Goal: Task Accomplishment & Management: Manage account settings

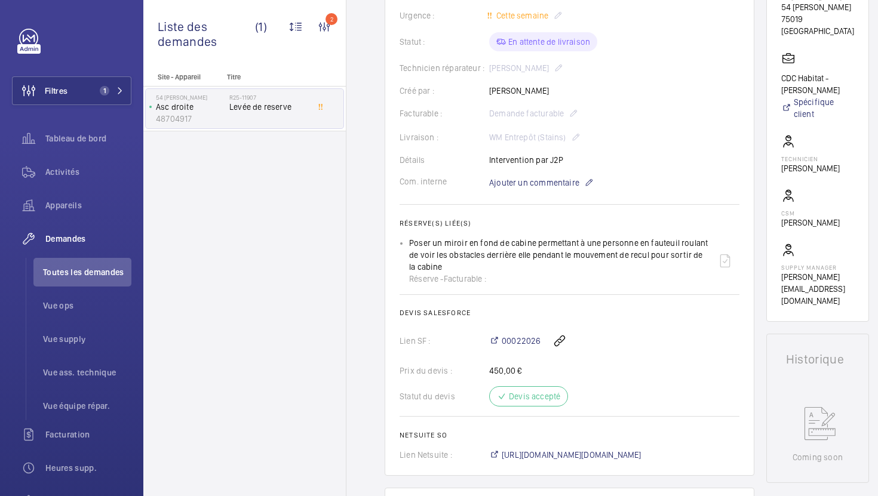
scroll to position [327, 0]
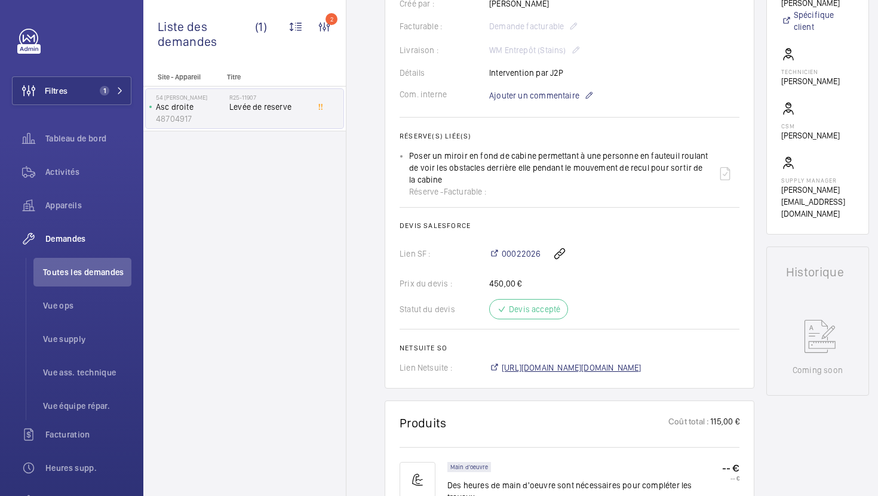
click at [555, 368] on span "https://6461500.app.netsuite.com/app/accounting/transactions/salesord.nl?id=303…" at bounding box center [571, 368] width 140 height 12
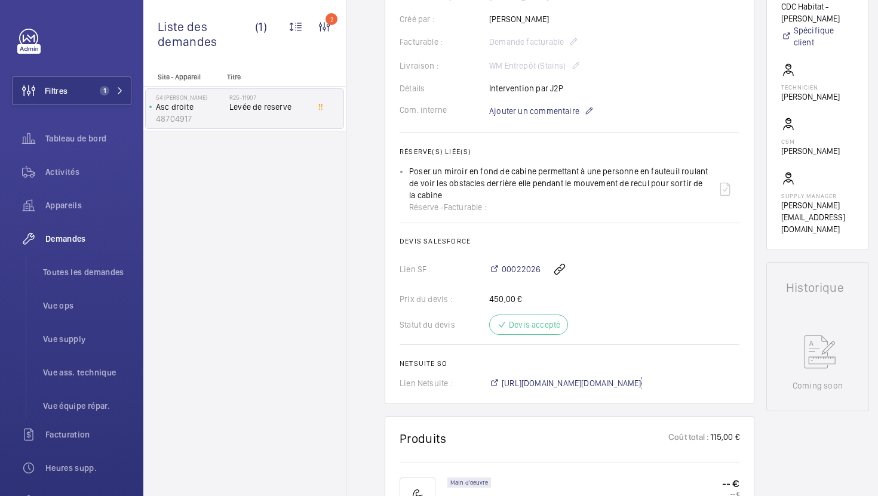
scroll to position [313, 0]
click at [81, 336] on span "Vue supply" at bounding box center [87, 339] width 88 height 12
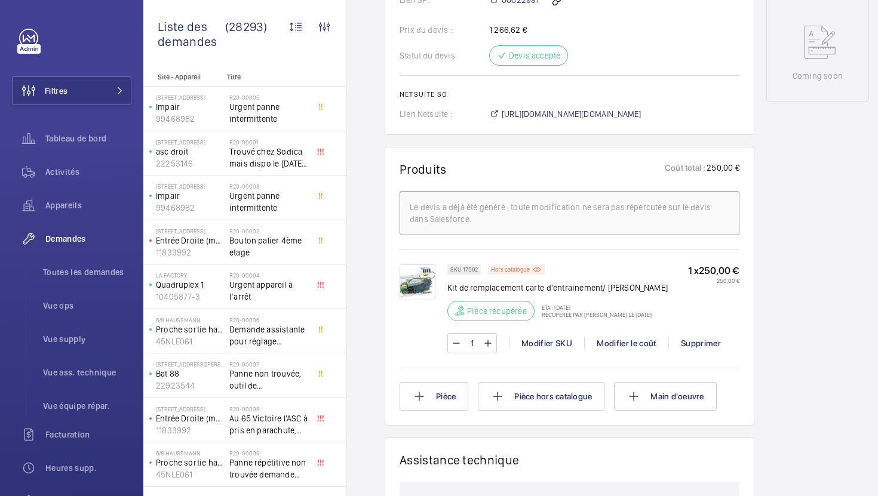
scroll to position [593, 0]
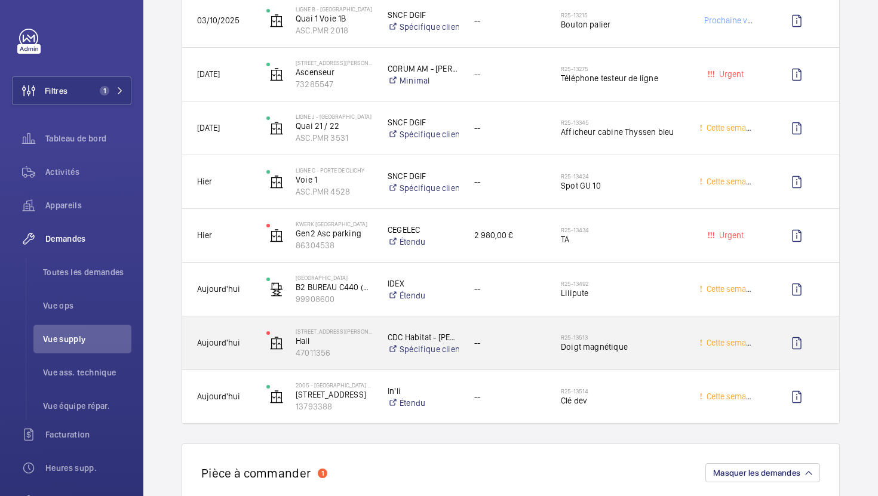
scroll to position [1765, 0]
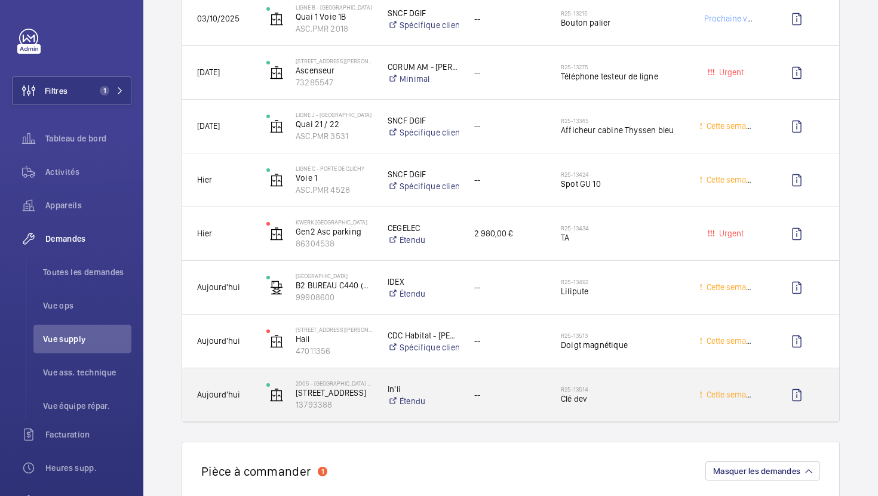
click at [519, 405] on div "--" at bounding box center [502, 395] width 85 height 38
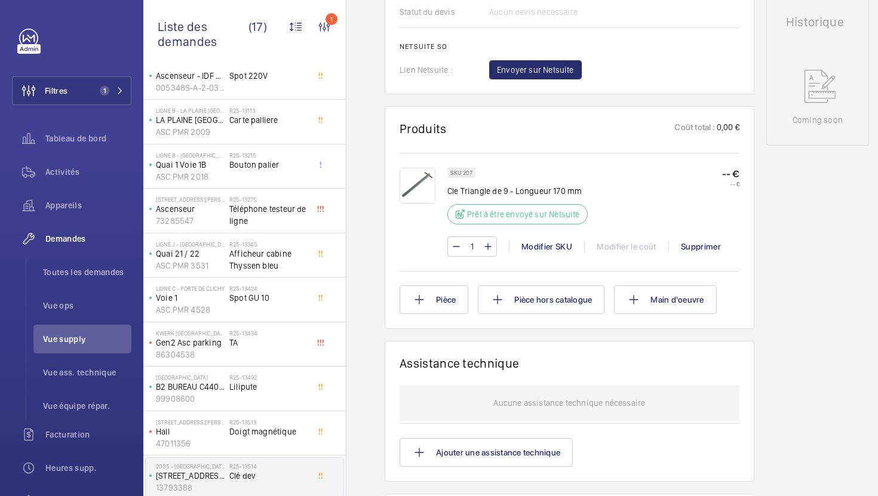
scroll to position [347, 0]
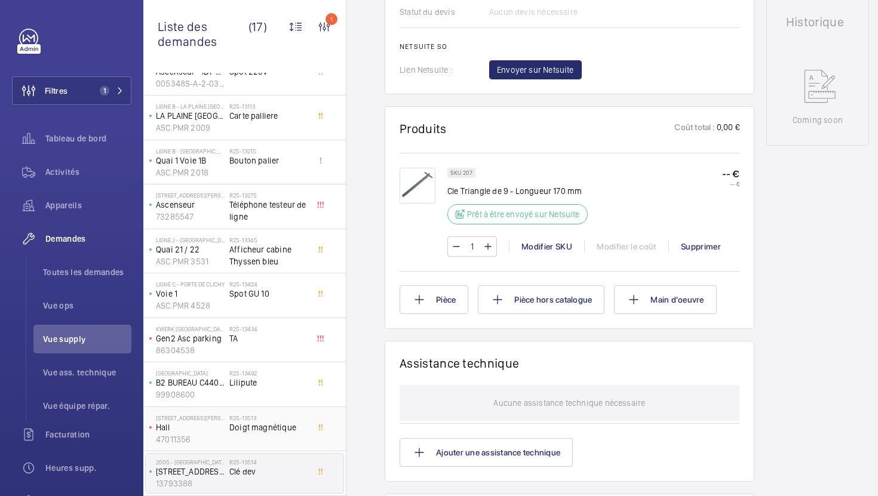
click at [284, 438] on div "R25-13513 Doigt magnétique" at bounding box center [268, 431] width 79 height 35
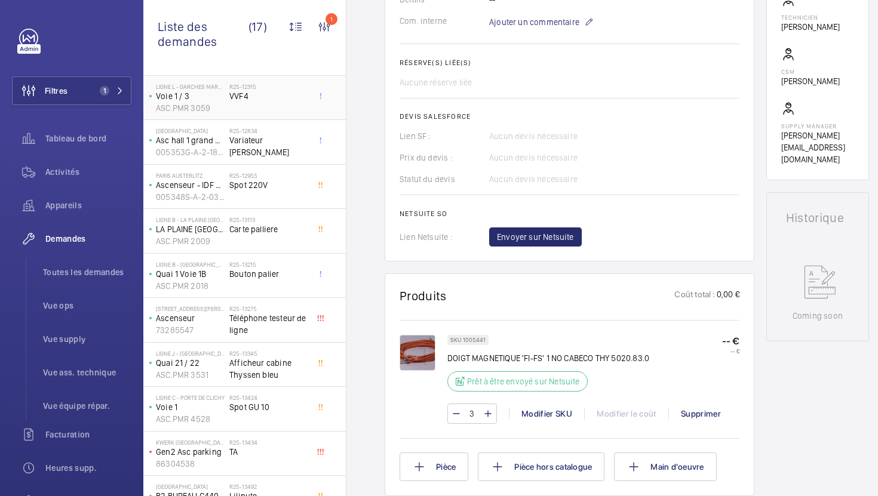
scroll to position [347, 0]
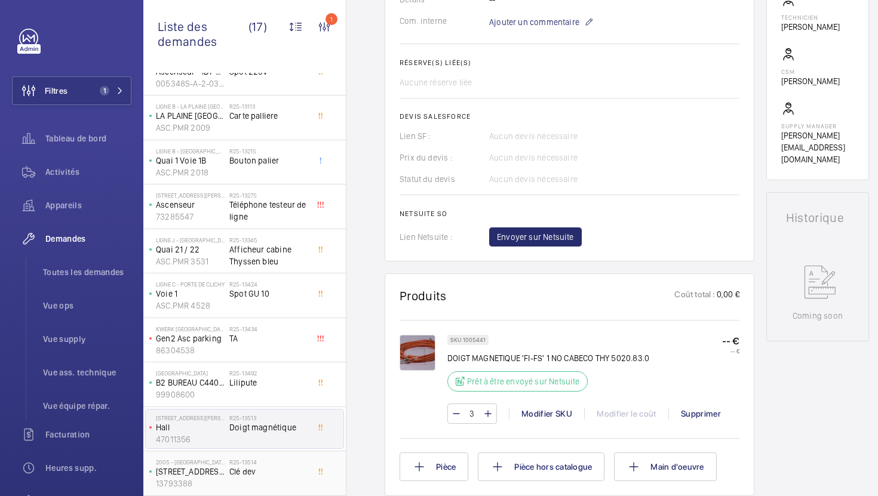
click at [277, 473] on span "Clé dev" at bounding box center [268, 472] width 79 height 12
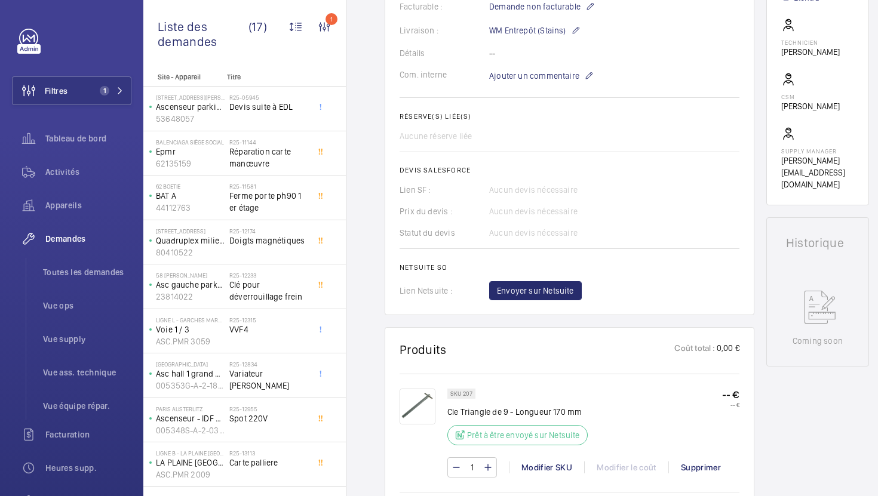
scroll to position [372, 0]
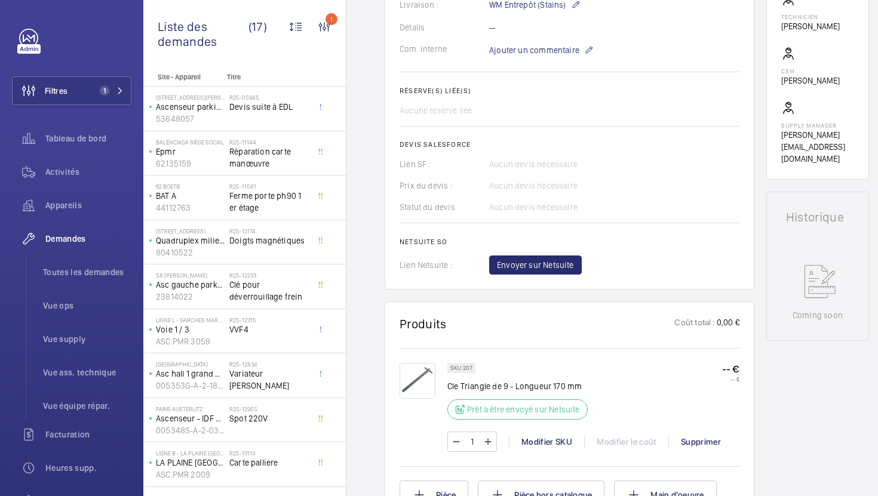
click at [469, 368] on p "SKU 207" at bounding box center [461, 368] width 22 height 4
copy p "207"
click at [72, 349] on li "Vue supply" at bounding box center [82, 339] width 98 height 29
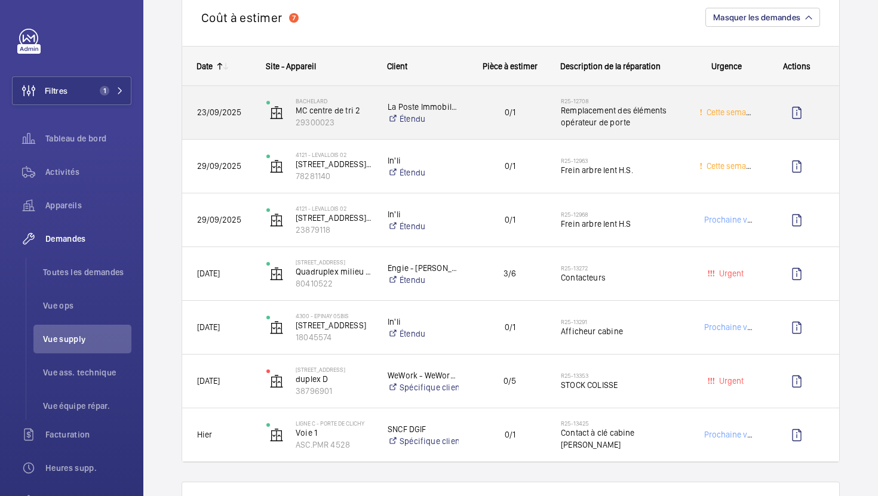
scroll to position [158, 0]
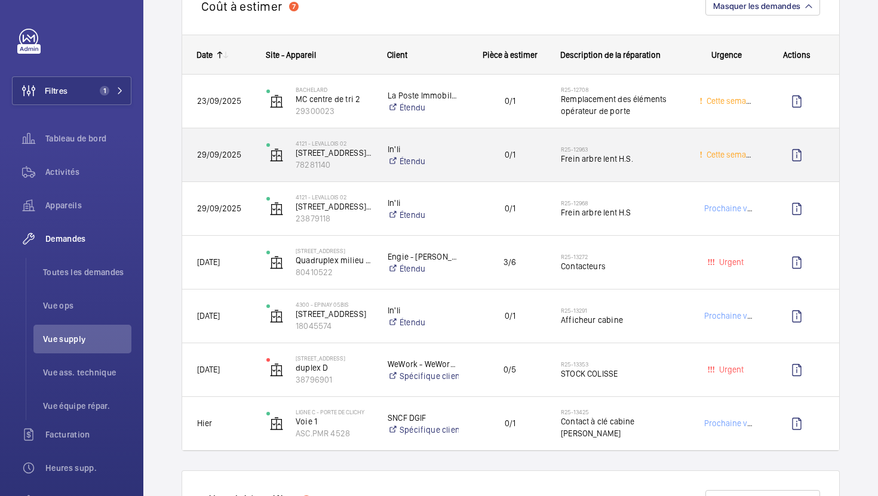
click at [658, 152] on h2 "R25-12963" at bounding box center [622, 149] width 123 height 7
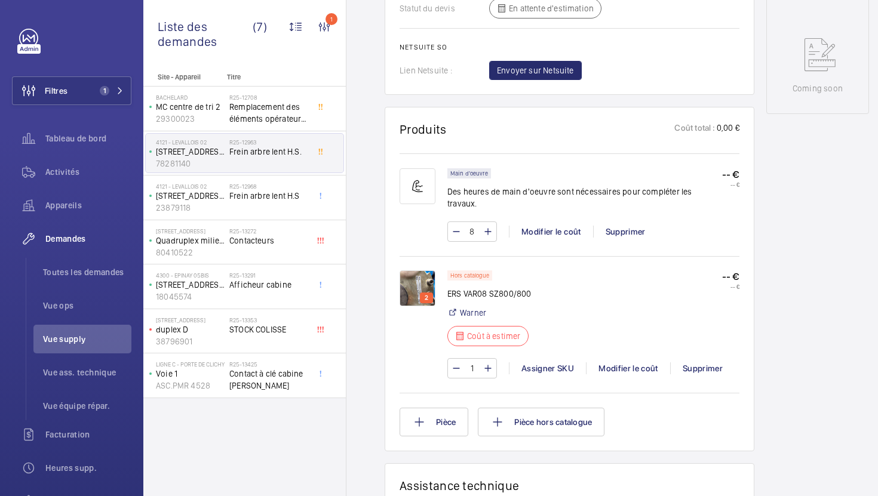
scroll to position [624, 0]
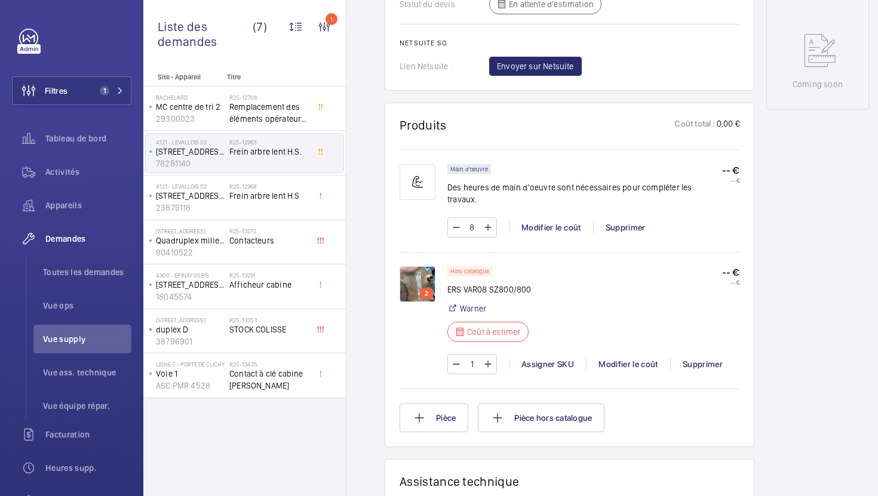
click at [414, 278] on img at bounding box center [417, 284] width 36 height 36
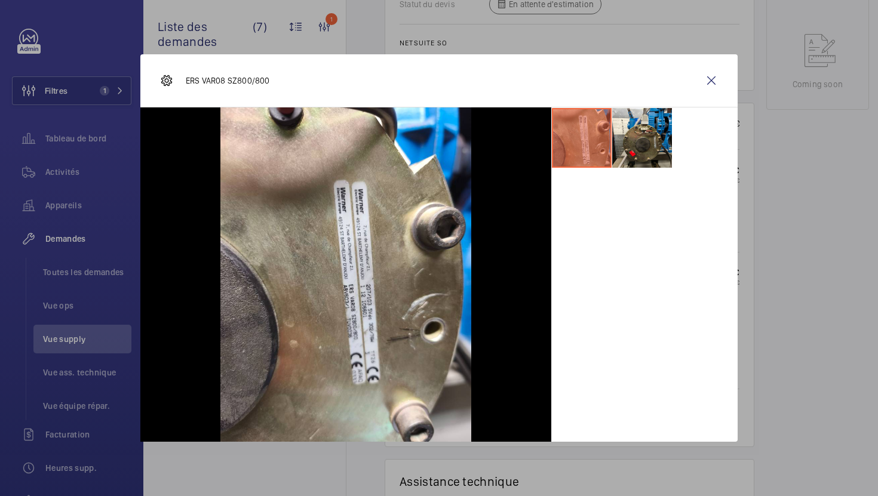
click at [771, 260] on div at bounding box center [439, 248] width 878 height 496
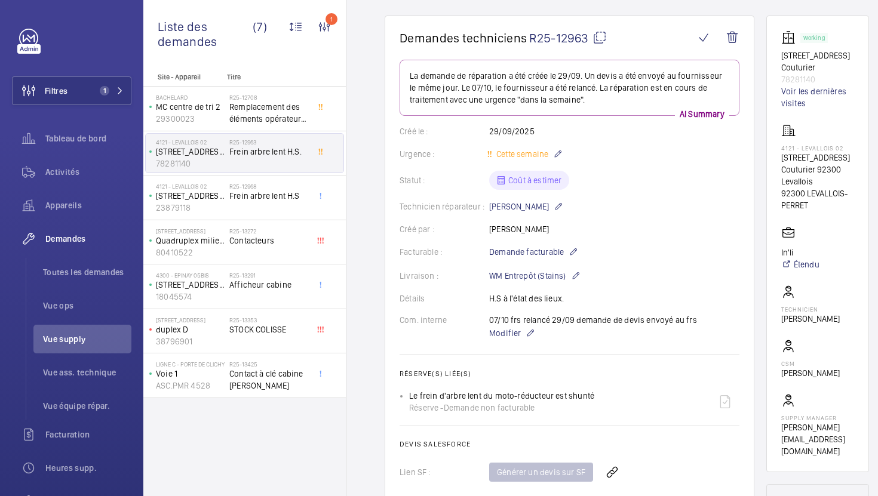
scroll to position [78, 0]
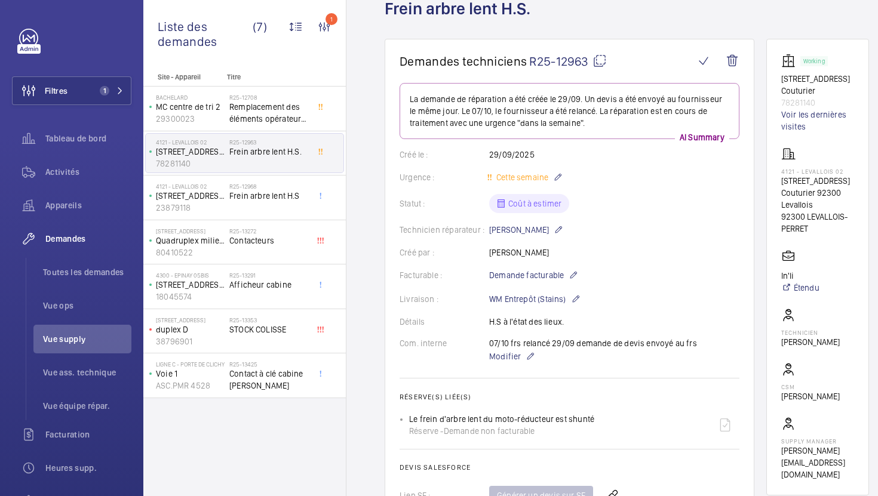
click at [603, 64] on mat-icon at bounding box center [599, 61] width 14 height 14
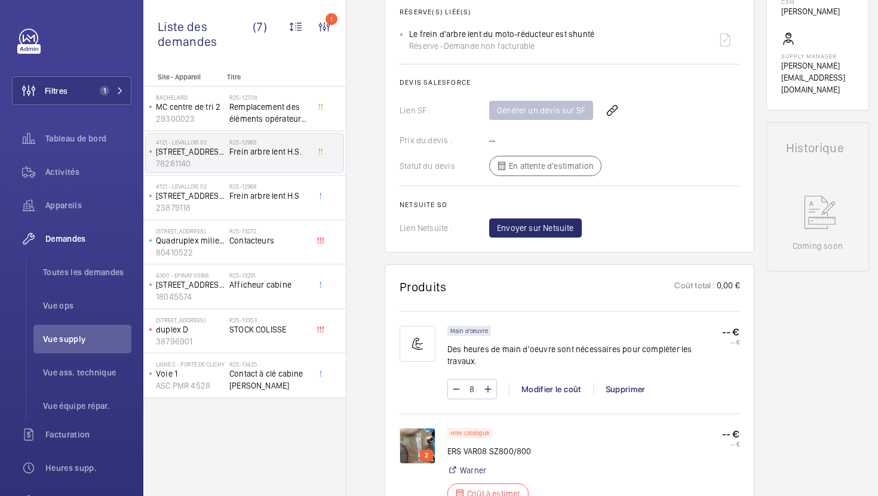
scroll to position [543, 0]
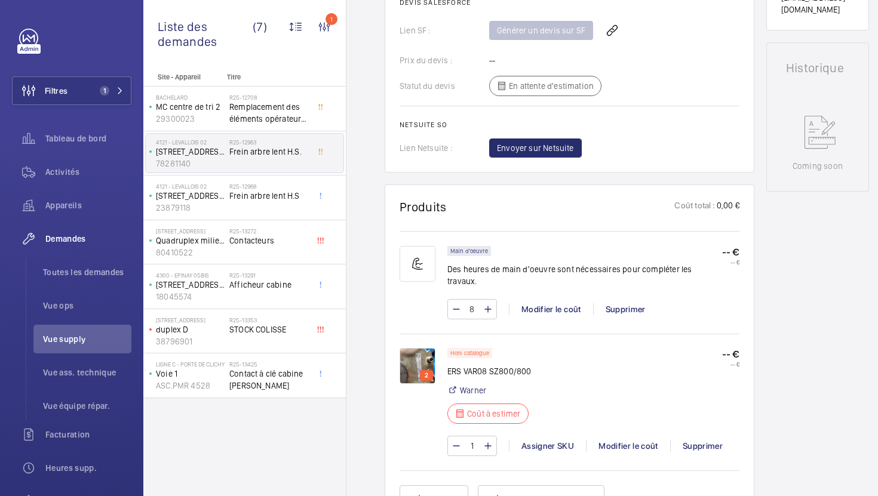
click at [415, 355] on img at bounding box center [417, 366] width 36 height 36
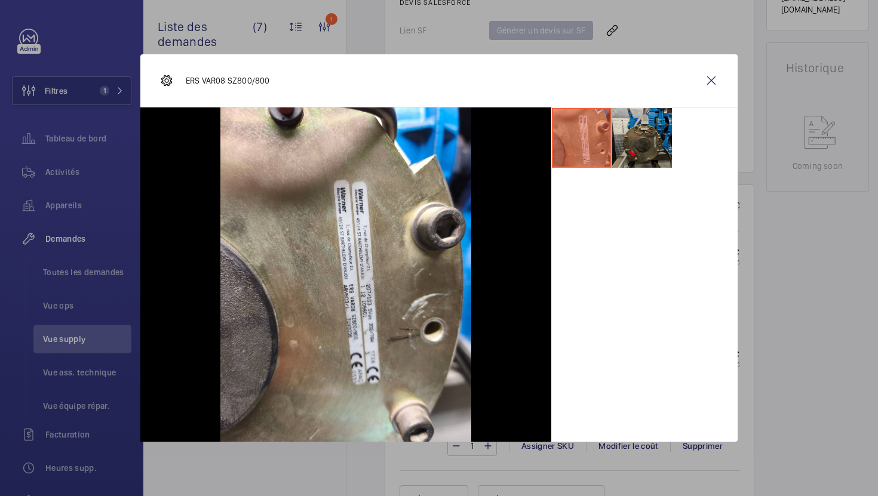
click at [642, 146] on li at bounding box center [642, 138] width 60 height 60
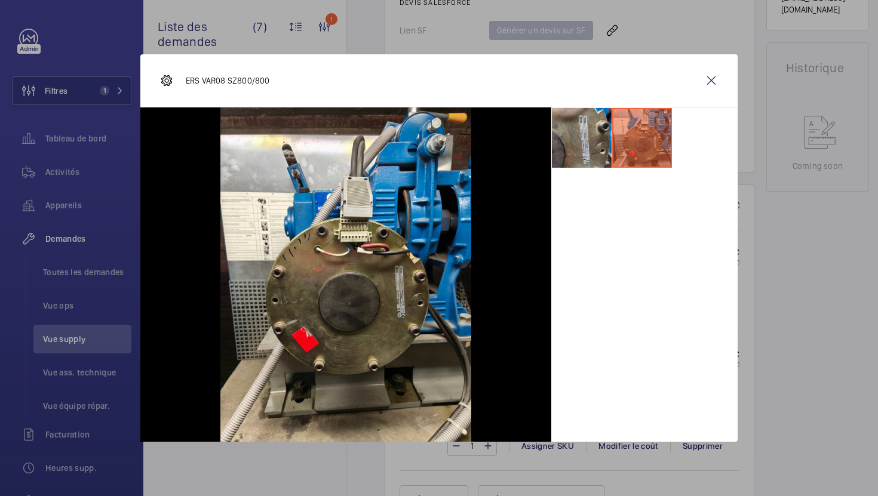
click at [586, 152] on li at bounding box center [582, 138] width 60 height 60
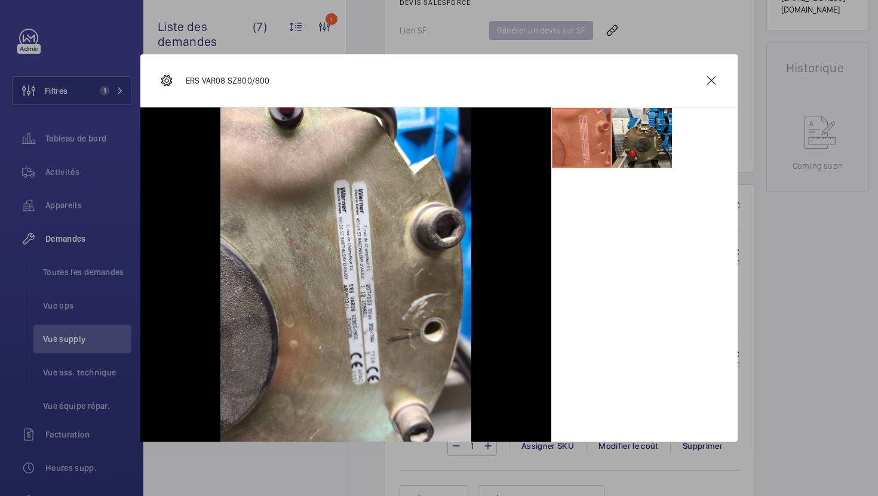
click at [755, 301] on div at bounding box center [439, 248] width 878 height 496
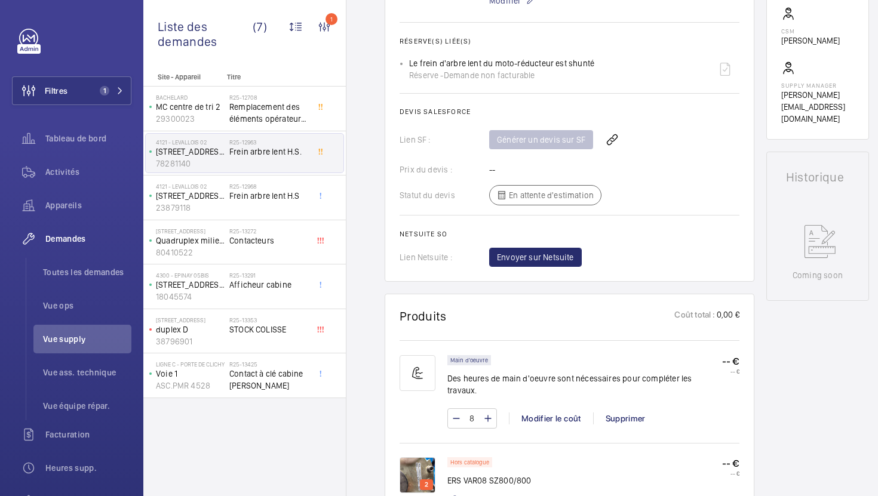
scroll to position [325, 0]
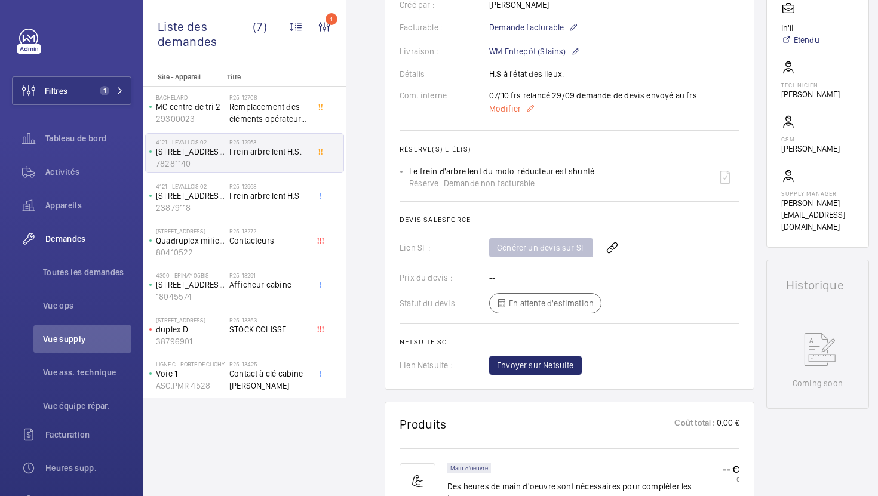
click at [512, 113] on span "Modifier" at bounding box center [505, 109] width 32 height 12
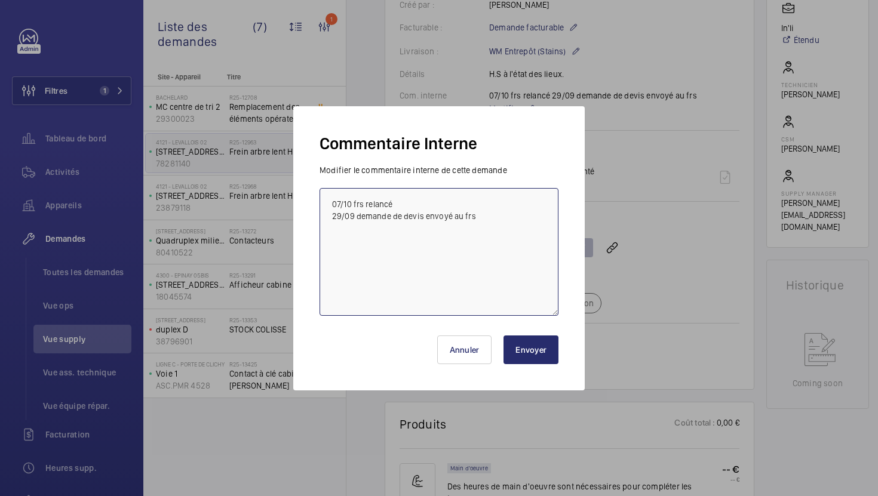
click at [329, 204] on textarea "07/10 frs relancé 29/09 demande de devis envoyé au frs" at bounding box center [438, 252] width 239 height 128
type textarea "09/10 demande de devus envoyée à MGTI 07/10 frs relancé 29/09 demande de devis …"
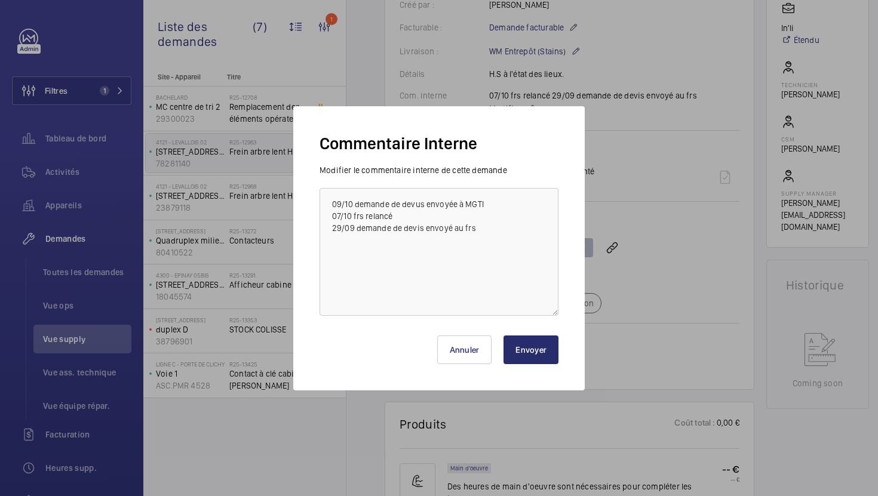
click at [547, 354] on button "Envoyer" at bounding box center [530, 349] width 55 height 29
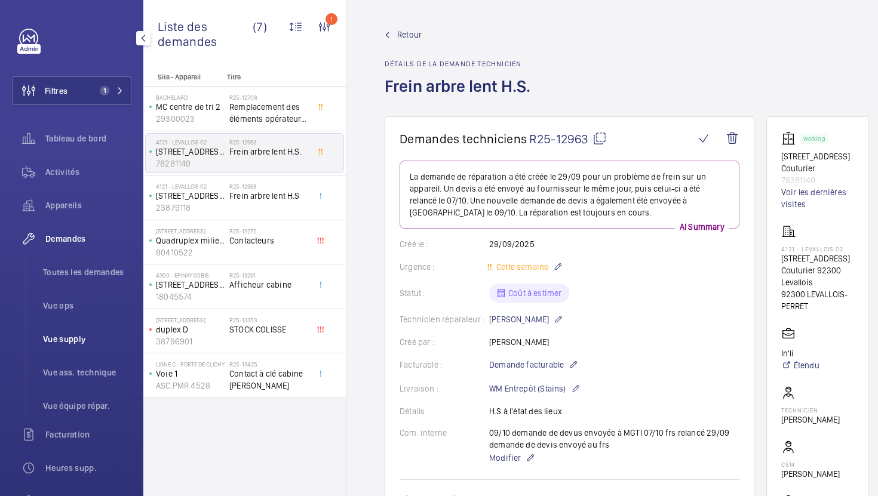
click at [74, 338] on span "Vue supply" at bounding box center [87, 339] width 88 height 12
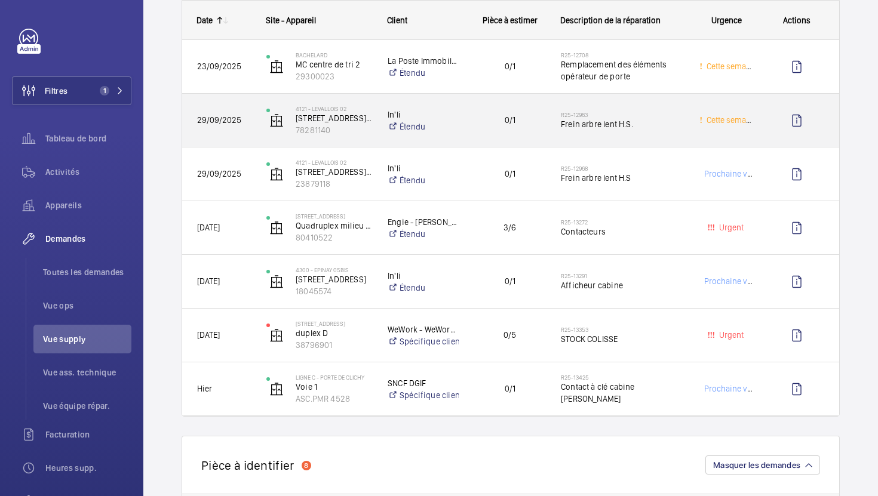
scroll to position [199, 0]
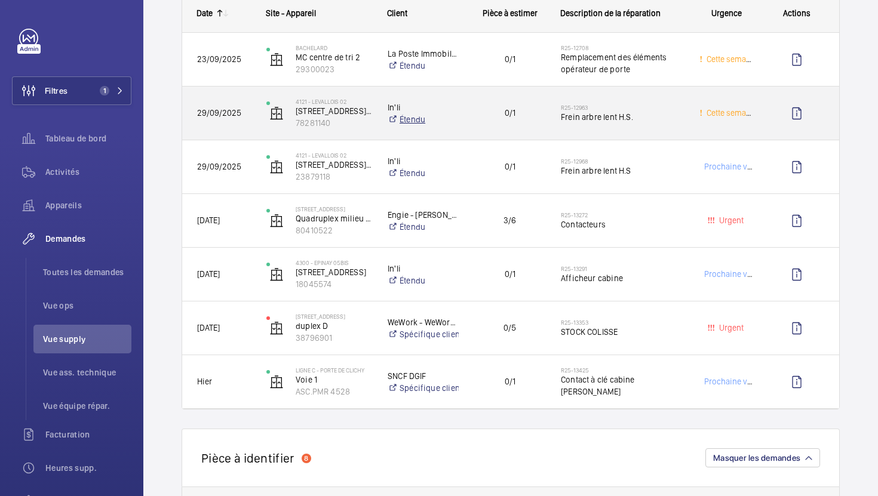
click at [435, 120] on link "Étendu" at bounding box center [422, 119] width 71 height 12
click at [494, 115] on span "0/1" at bounding box center [509, 113] width 71 height 14
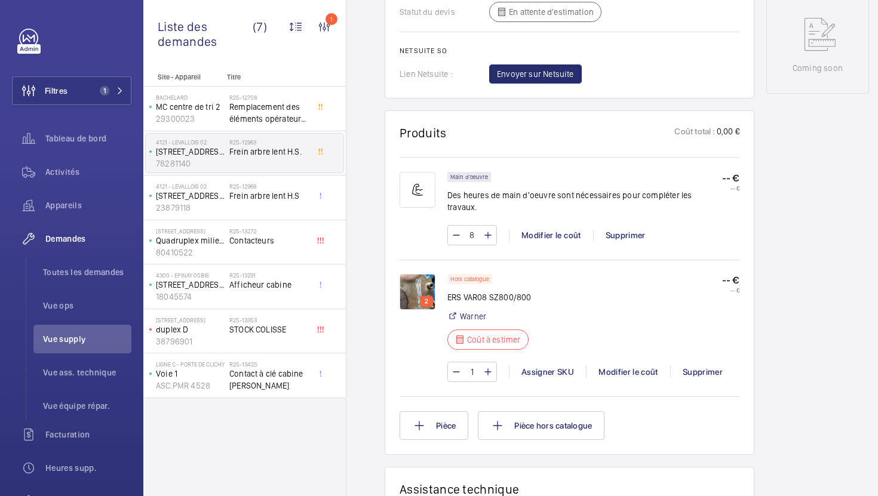
scroll to position [642, 0]
click at [404, 273] on img at bounding box center [417, 291] width 36 height 36
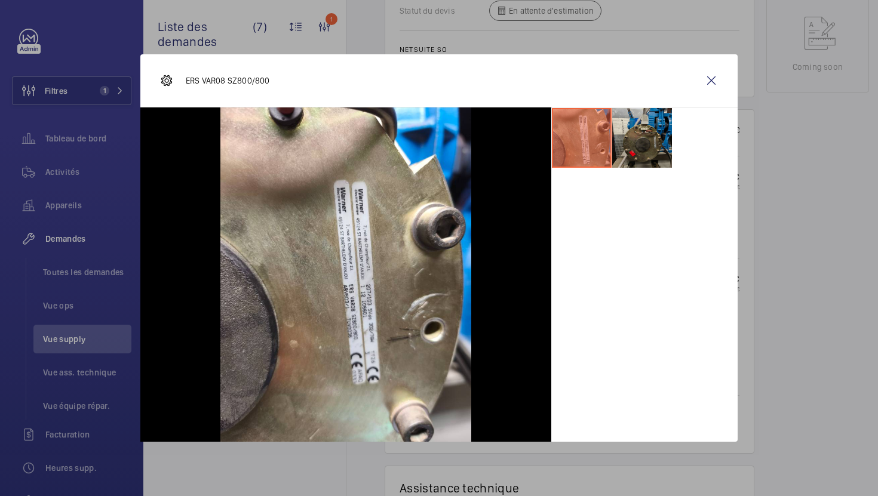
click at [669, 165] on li at bounding box center [642, 138] width 60 height 60
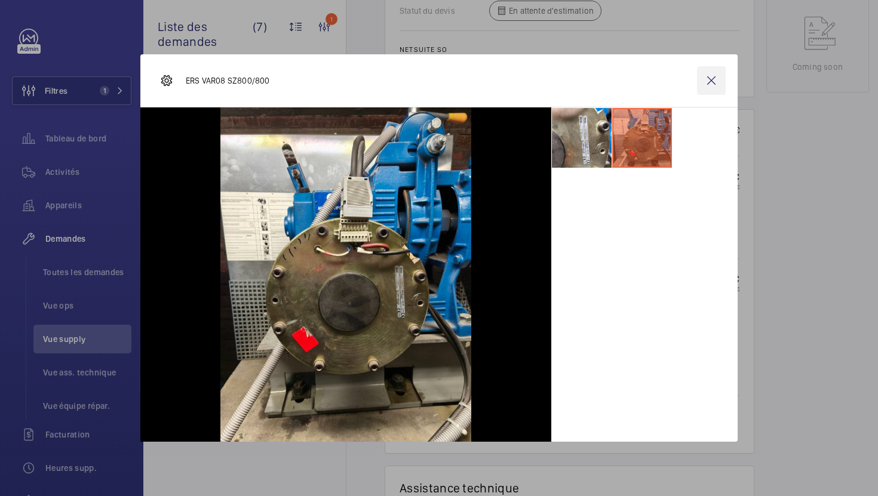
click at [711, 81] on wm-front-icon-button at bounding box center [711, 80] width 29 height 29
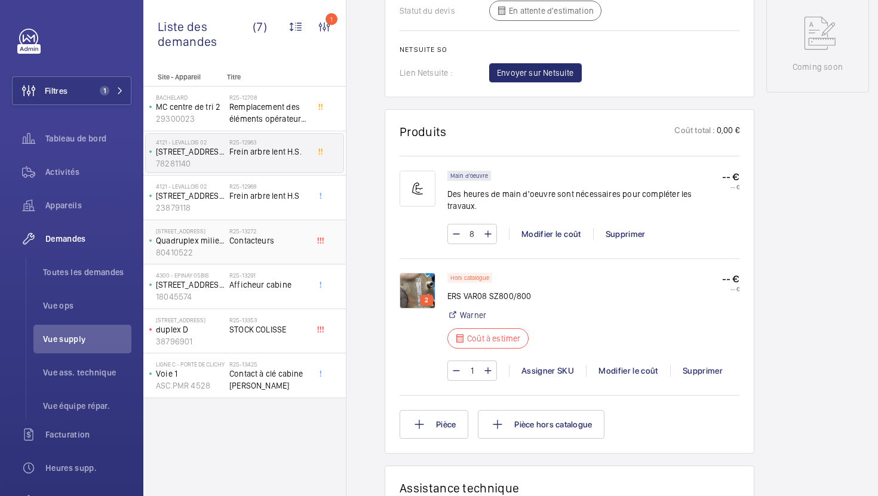
click at [269, 245] on span "Contacteurs" at bounding box center [268, 241] width 79 height 12
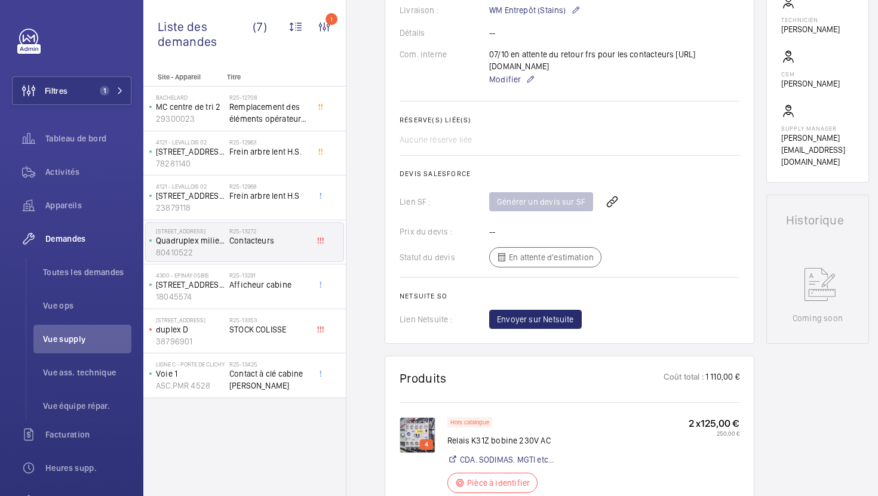
scroll to position [351, 0]
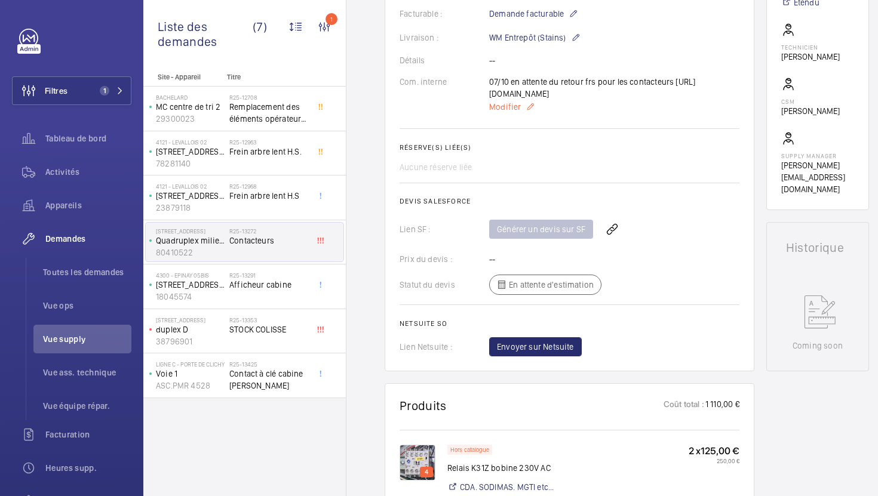
click at [501, 110] on span "Modifier" at bounding box center [505, 107] width 32 height 12
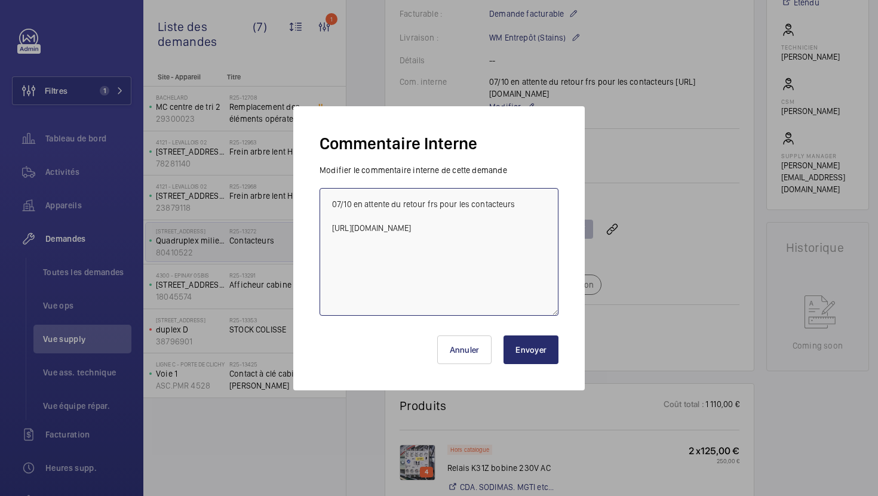
click at [481, 241] on textarea "07/10 en attente du retour frs pour les contacteurs https://fr.rs-online.com/we…" at bounding box center [438, 252] width 239 height 128
paste textarea "https://www.sodica.fr/fr/1/relay-25a-11kw-230vac-2no-2nc-50-60hz-s0-vis-zidEAA6…"
type textarea "07/10 en attente du retour frs pour les contacteurs https://fr.rs-online.com/we…"
click at [550, 351] on button "Envoyer" at bounding box center [530, 349] width 55 height 29
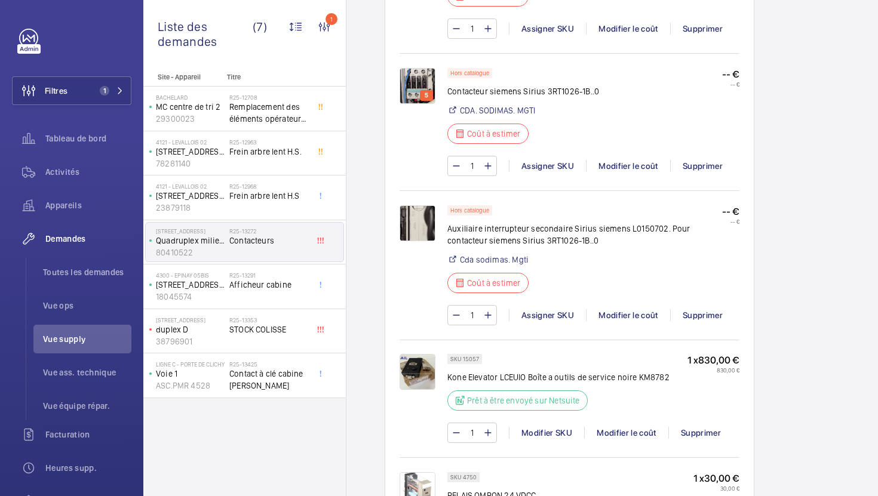
scroll to position [1001, 0]
click at [617, 173] on div "Modifier le coût" at bounding box center [628, 167] width 84 height 12
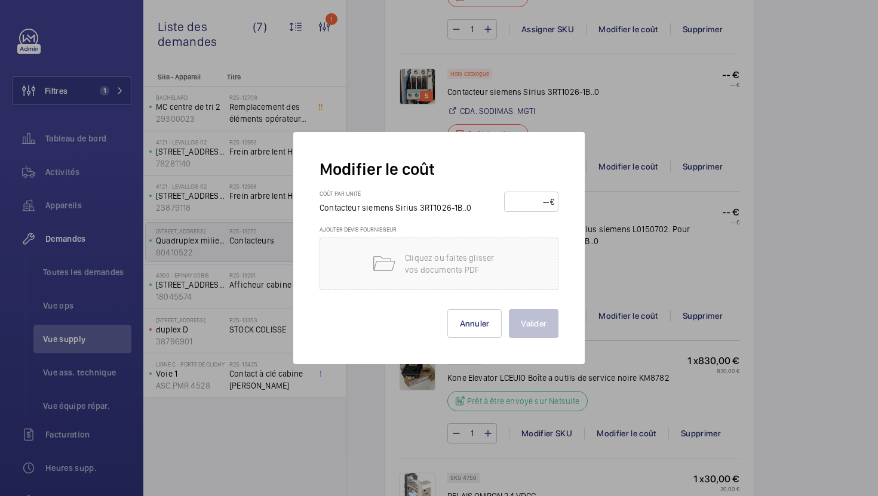
click at [512, 200] on input "number" at bounding box center [529, 201] width 42 height 19
type input "85"
click at [527, 321] on button "Valider" at bounding box center [534, 323] width 50 height 29
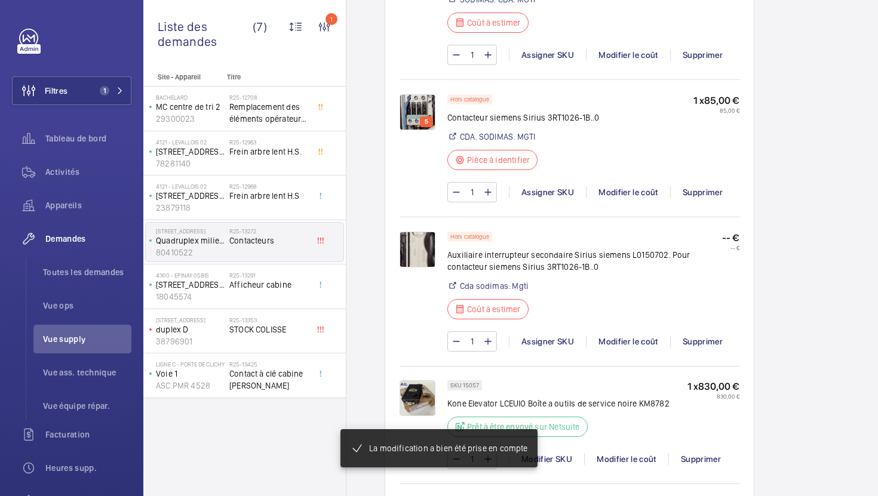
scroll to position [1039, 0]
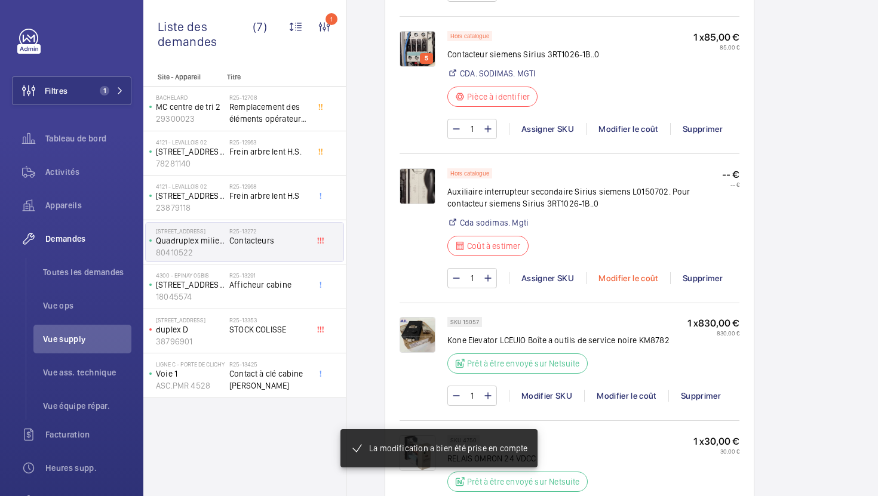
click at [624, 284] on div "Modifier le coût" at bounding box center [628, 278] width 84 height 12
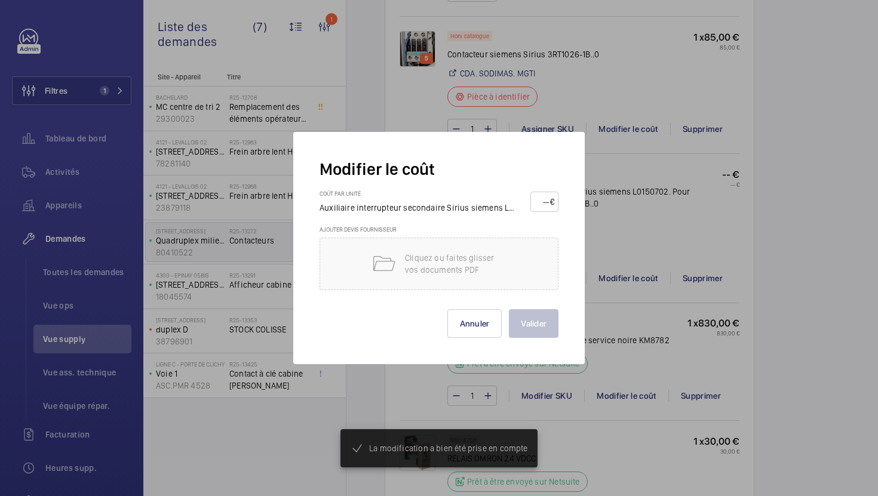
click at [538, 202] on input "number" at bounding box center [542, 201] width 16 height 19
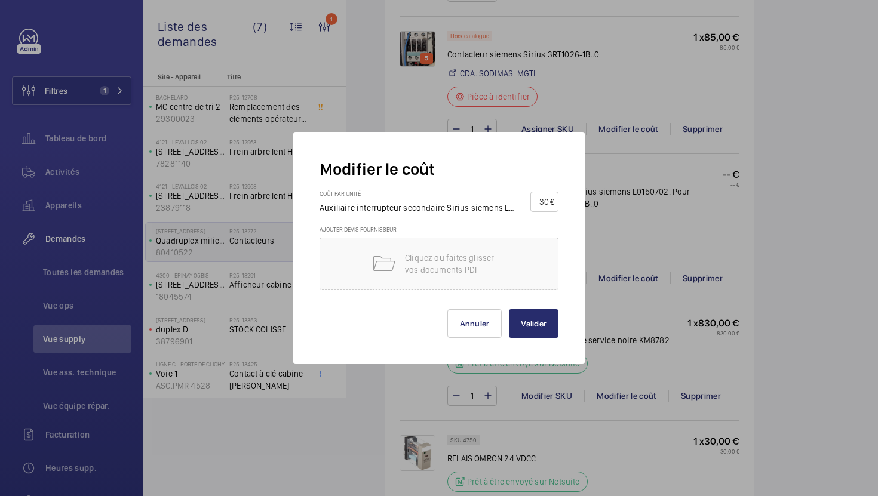
type input "30"
click at [536, 338] on div "Modifier le coût Coût par unité Auxiliaire interrupteur secondaire Sirius sieme…" at bounding box center [438, 248] width 291 height 232
click at [537, 331] on button "Valider" at bounding box center [534, 323] width 50 height 29
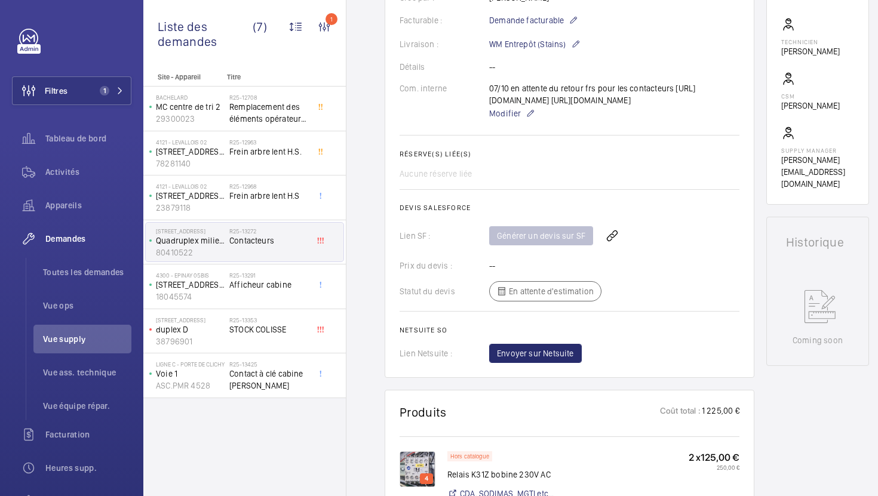
scroll to position [256, 0]
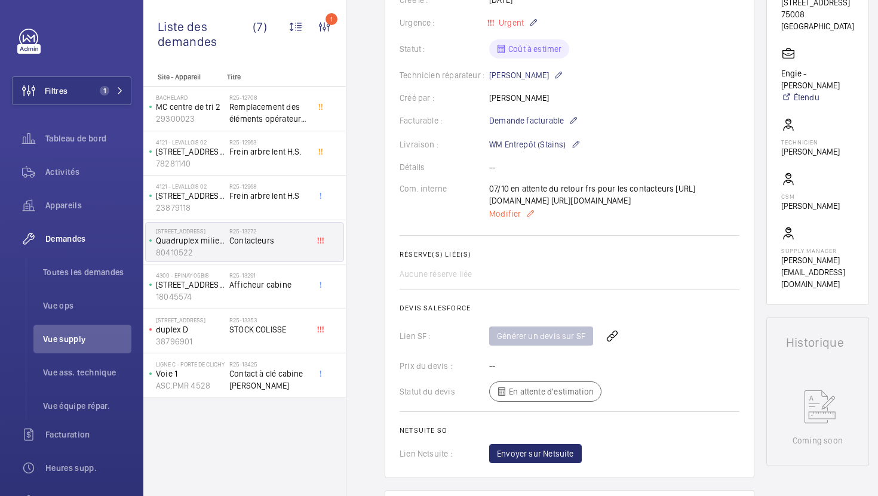
click at [494, 220] on span "Modifier" at bounding box center [505, 214] width 32 height 12
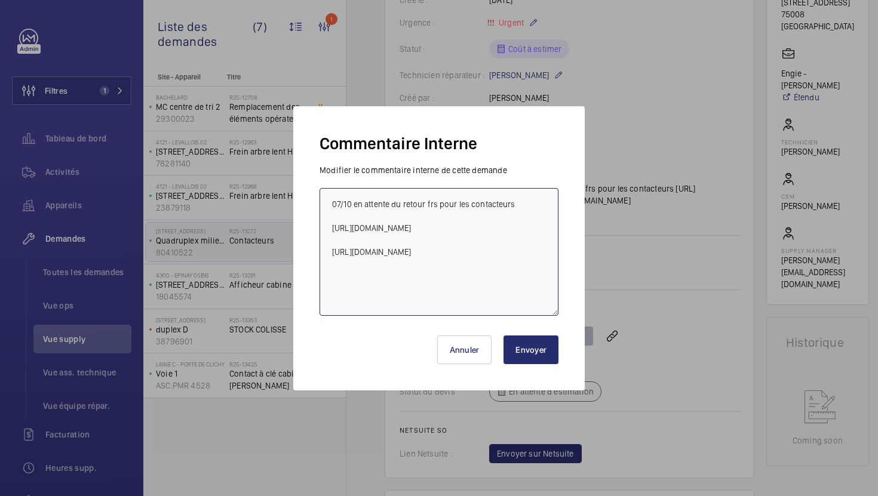
click at [516, 280] on textarea "07/10 en attente du retour frs pour les contacteurs https://fr.rs-online.com/we…" at bounding box center [438, 252] width 239 height 128
paste textarea "https://www.sodica.fr/fr/3/block-auxiliairy-ress-3no-1nc-pour-3rh2-et-3rt2-zid3…"
type textarea "07/10 en attente du retour frs pour les contacteurs https://fr.rs-online.com/we…"
click at [512, 348] on button "Envoyer" at bounding box center [530, 349] width 55 height 29
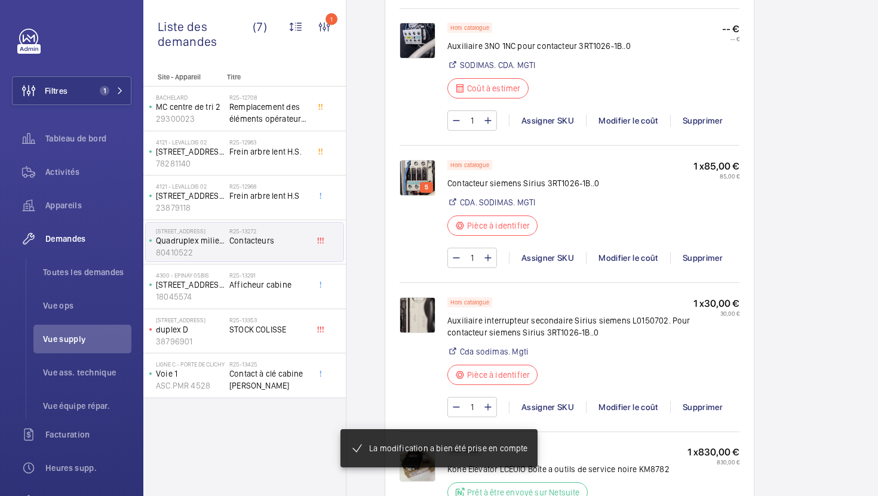
scroll to position [868, 0]
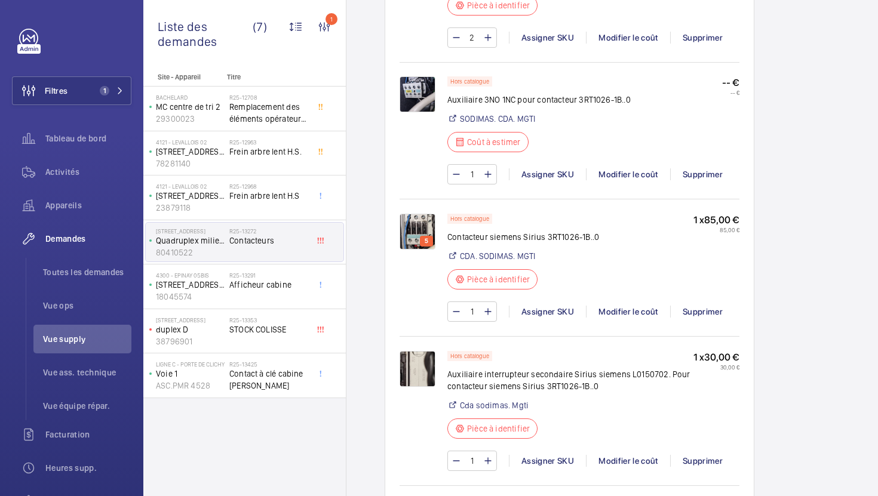
click at [631, 184] on div "1 Assigner SKU Modifier le coût Supprimer" at bounding box center [593, 174] width 292 height 20
click at [627, 180] on div "Modifier le coût" at bounding box center [628, 174] width 84 height 12
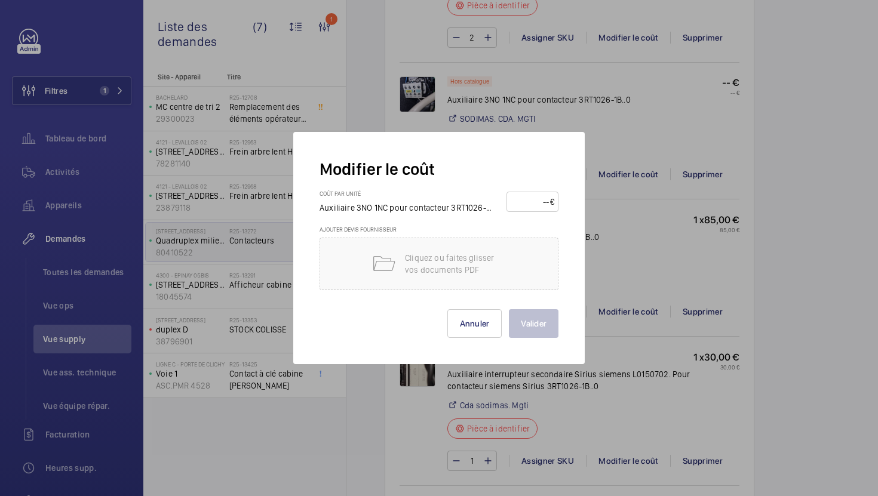
click at [524, 199] on input "number" at bounding box center [529, 201] width 39 height 19
type input "35"
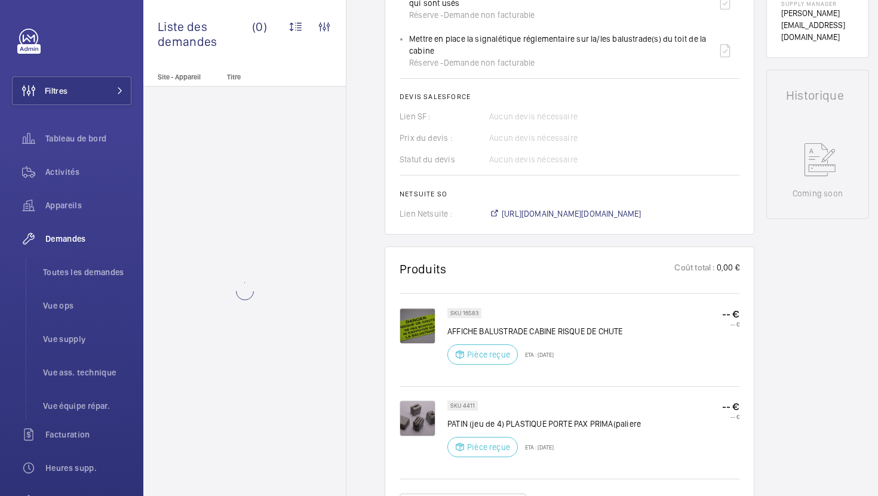
scroll to position [524, 0]
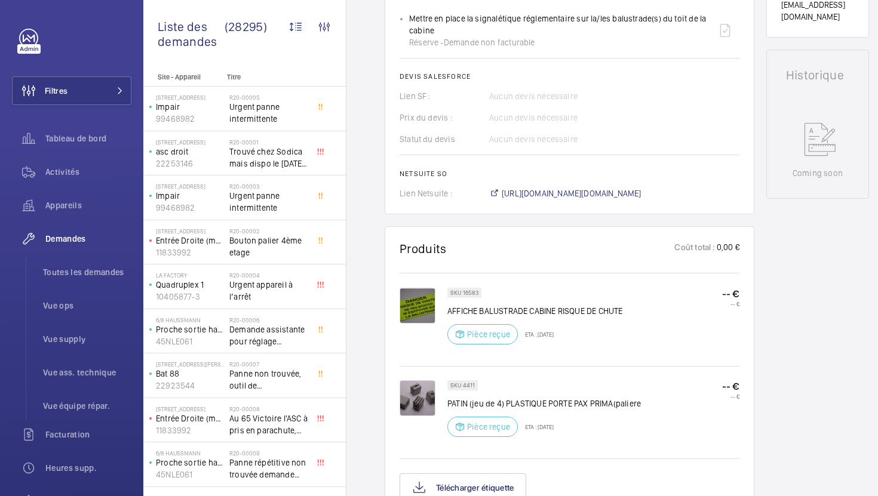
scroll to position [534, 0]
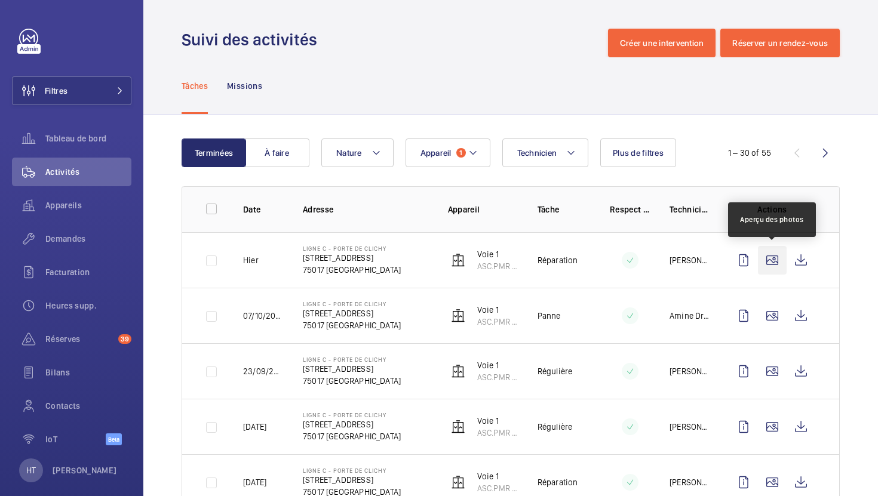
click at [776, 261] on wm-front-icon-button at bounding box center [772, 260] width 29 height 29
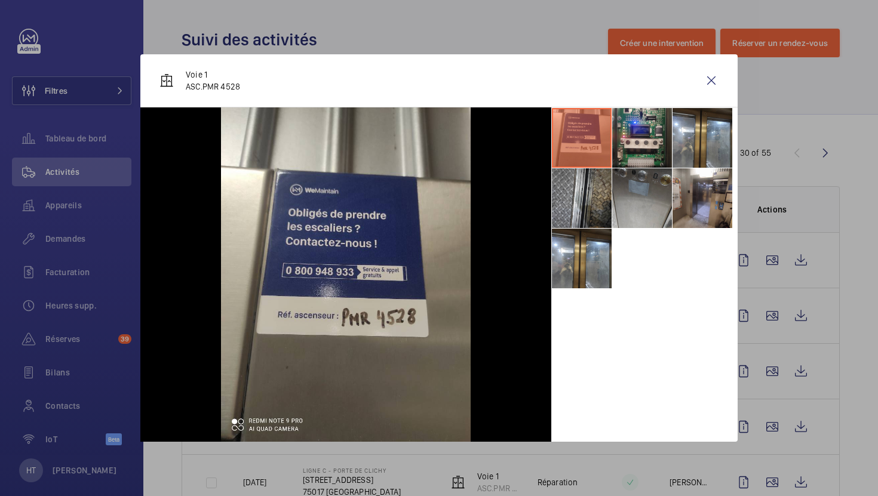
click at [651, 201] on li at bounding box center [642, 198] width 60 height 60
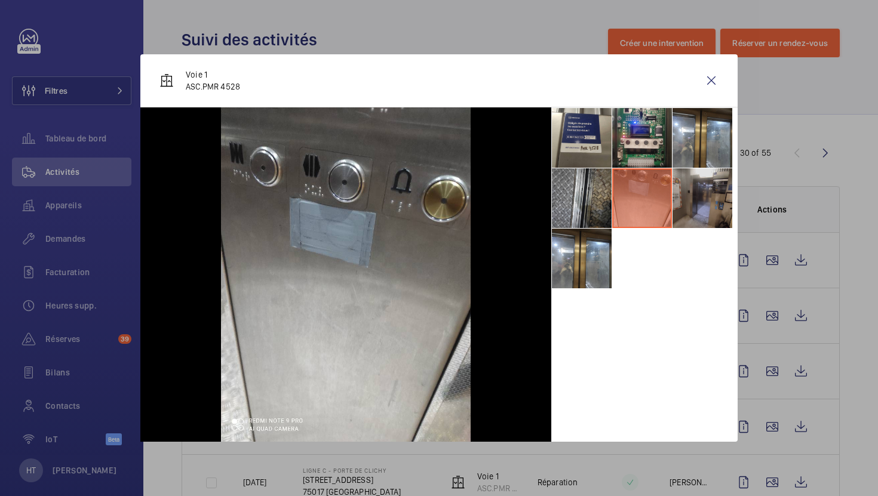
click at [707, 192] on li at bounding box center [702, 198] width 60 height 60
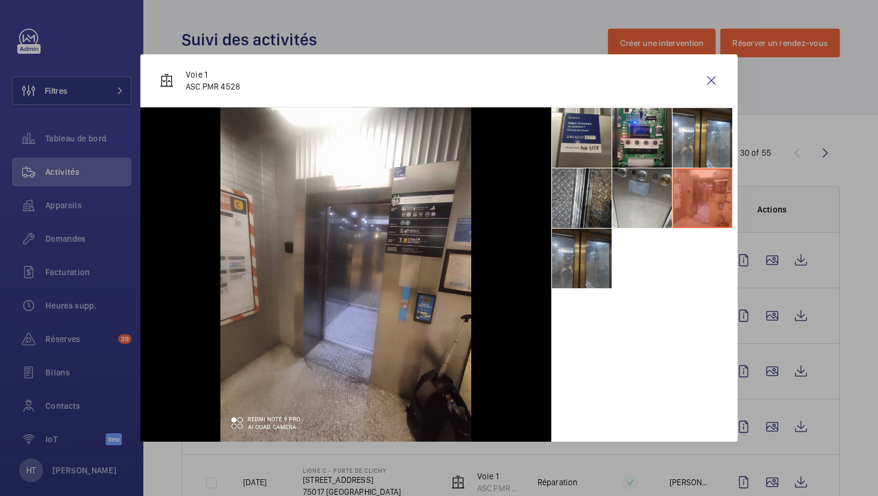
click at [581, 263] on li at bounding box center [582, 259] width 60 height 60
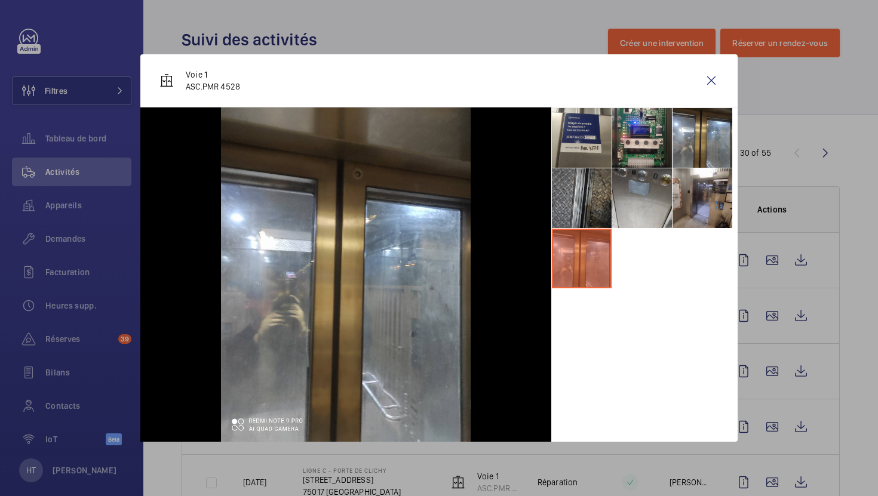
click at [588, 210] on li at bounding box center [582, 198] width 60 height 60
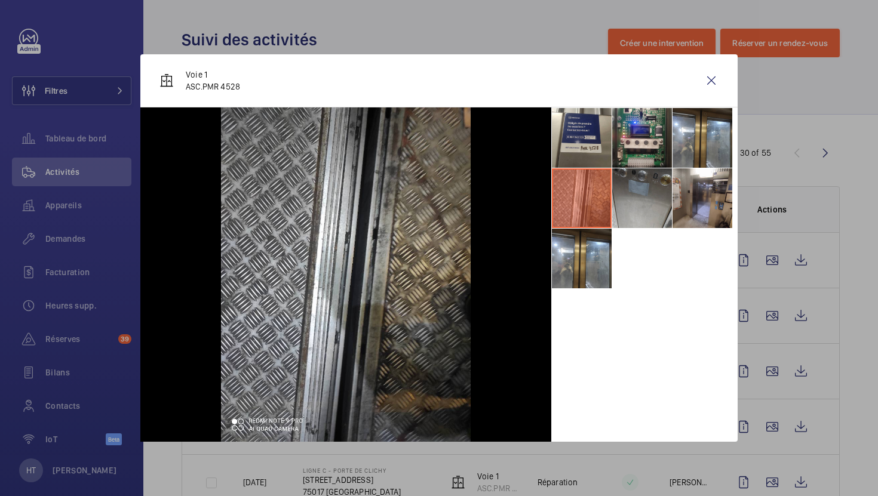
click at [648, 202] on li at bounding box center [642, 198] width 60 height 60
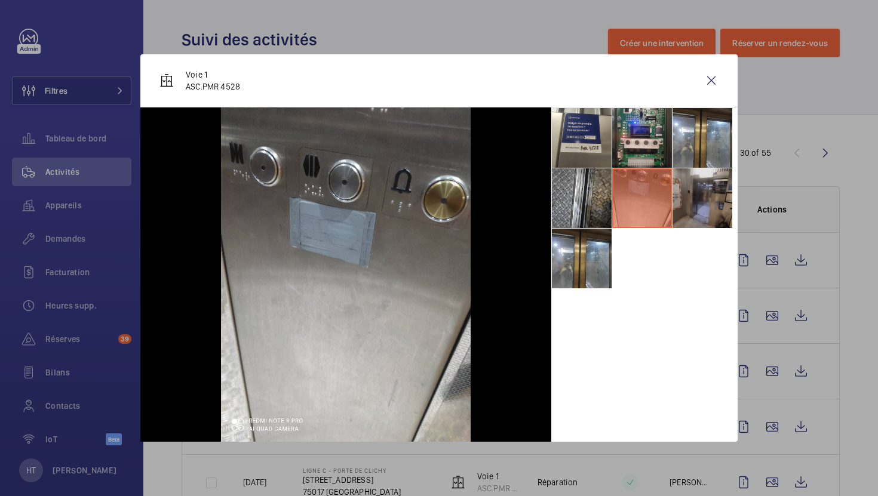
click at [710, 202] on li at bounding box center [702, 198] width 60 height 60
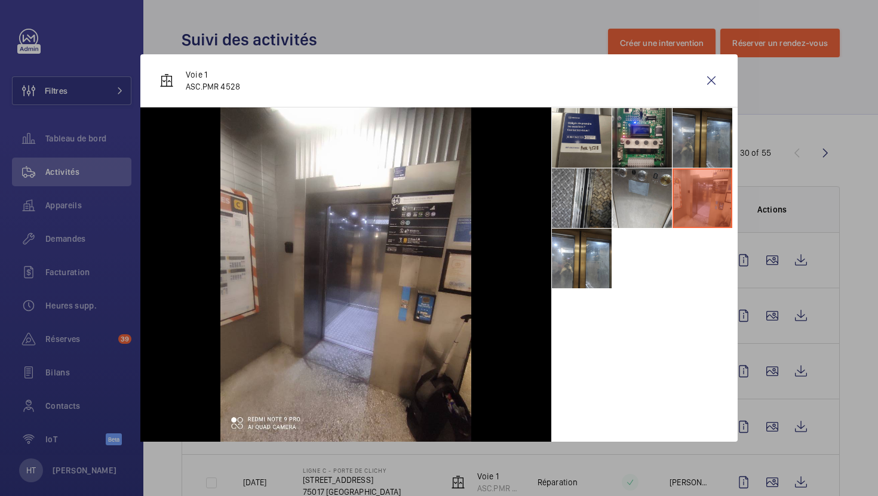
click at [717, 156] on li at bounding box center [702, 138] width 60 height 60
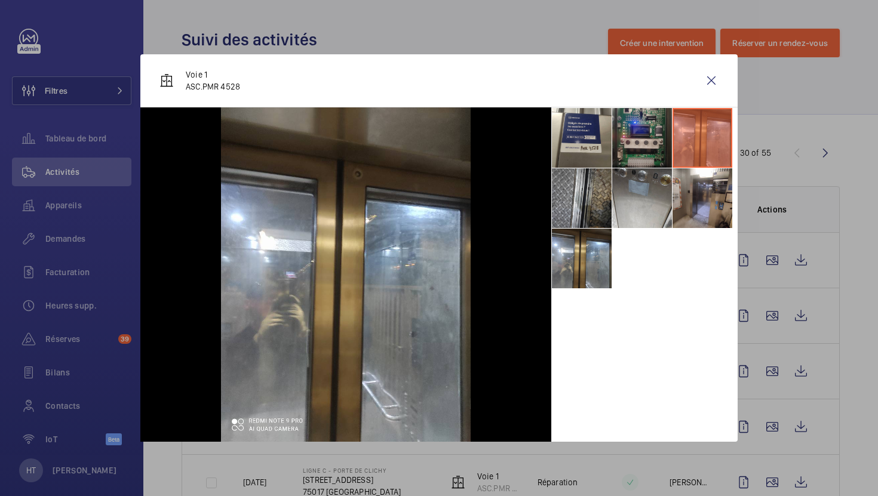
click at [666, 144] on li at bounding box center [642, 138] width 60 height 60
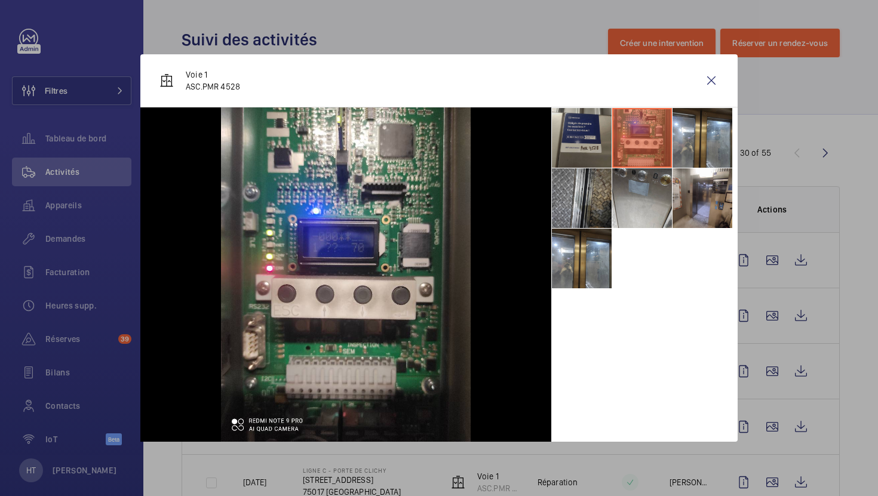
click at [598, 144] on li at bounding box center [582, 138] width 60 height 60
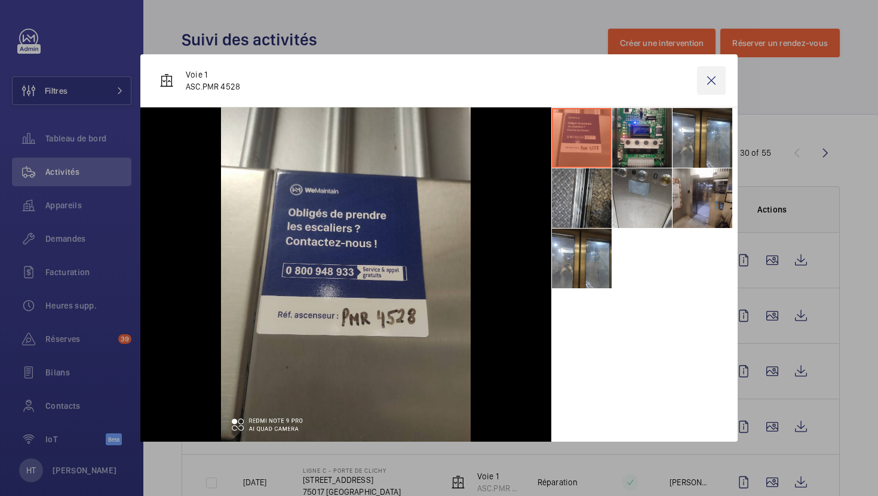
click at [716, 79] on wm-front-icon-button at bounding box center [711, 80] width 29 height 29
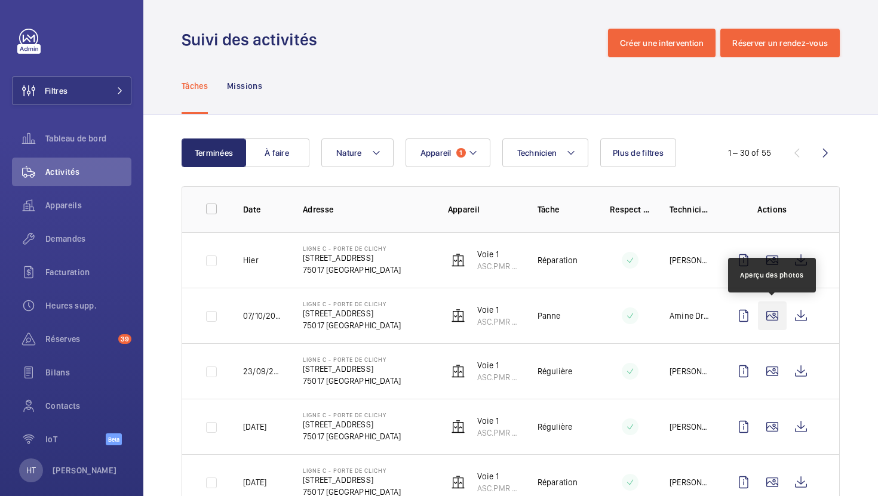
click at [770, 320] on wm-front-icon-button at bounding box center [772, 315] width 29 height 29
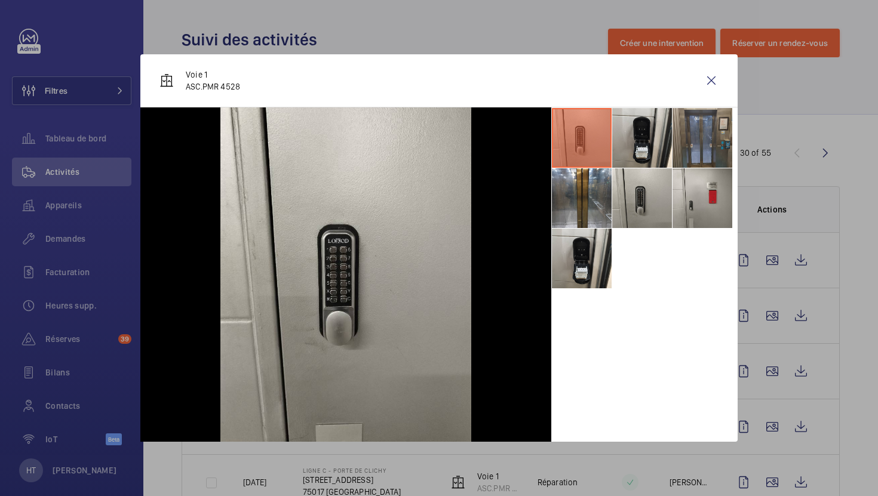
click at [697, 143] on li at bounding box center [702, 138] width 60 height 60
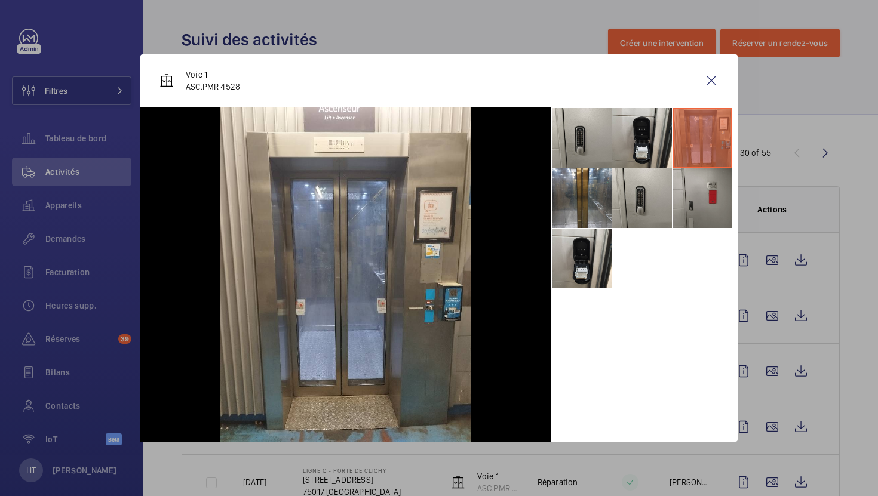
click at [697, 210] on li at bounding box center [702, 198] width 60 height 60
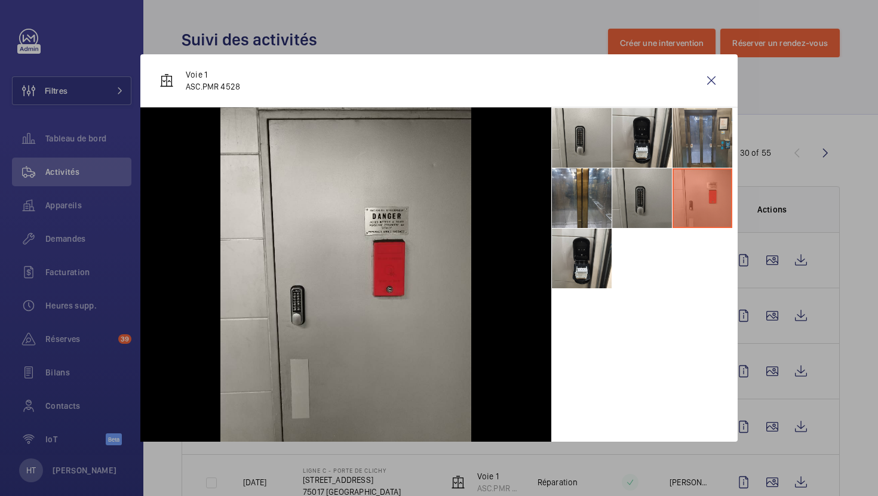
click at [638, 204] on li at bounding box center [642, 198] width 60 height 60
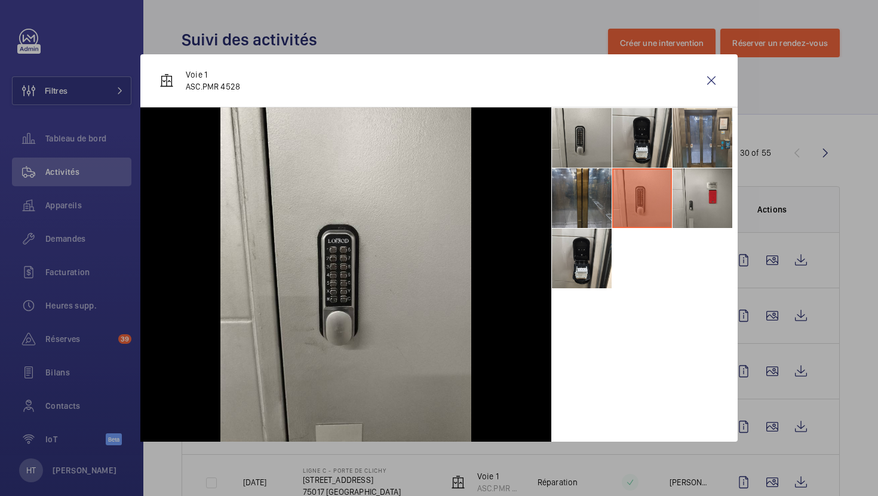
click at [602, 204] on li at bounding box center [582, 198] width 60 height 60
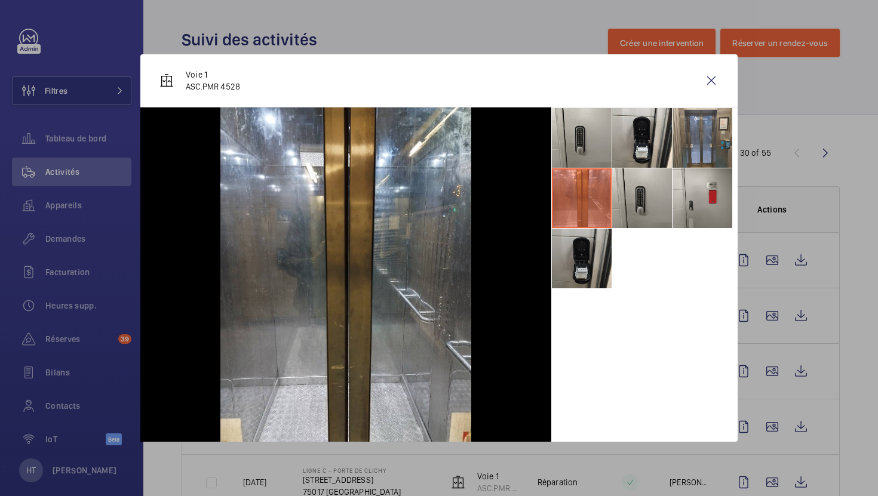
click at [580, 258] on li at bounding box center [582, 259] width 60 height 60
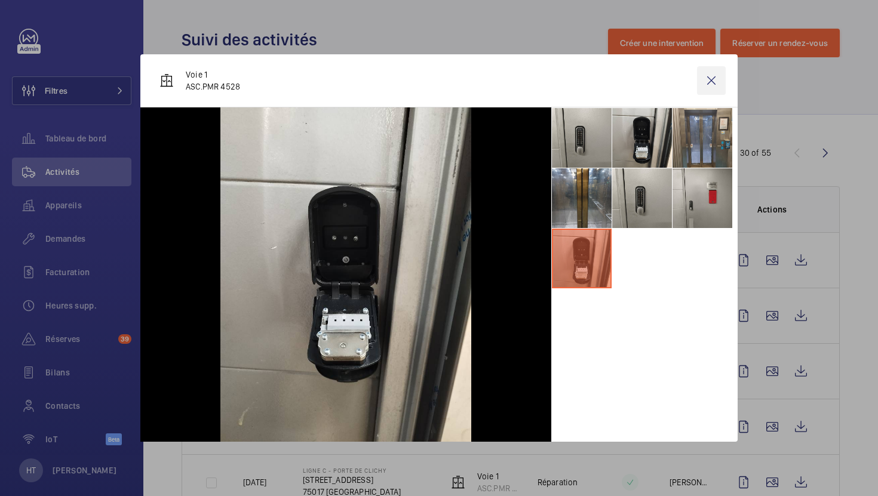
click at [709, 94] on wm-front-icon-button at bounding box center [711, 80] width 29 height 29
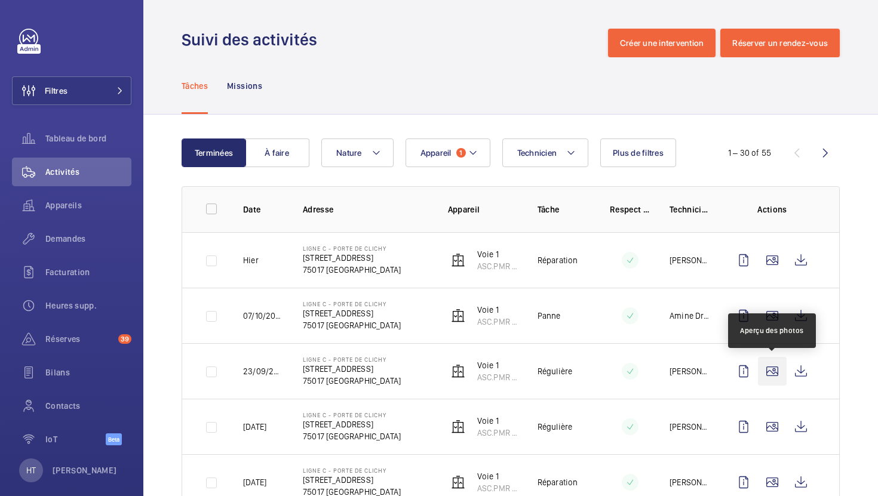
click at [771, 378] on wm-front-icon-button at bounding box center [772, 371] width 29 height 29
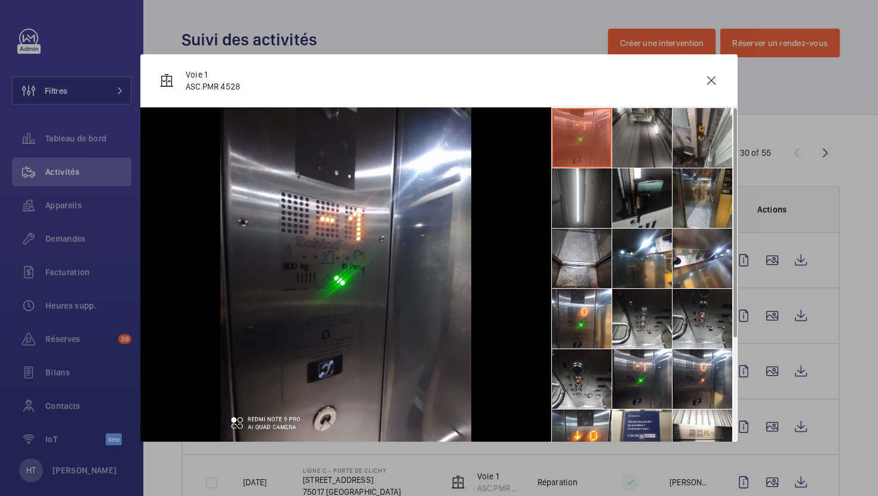
click at [712, 198] on li at bounding box center [702, 198] width 60 height 60
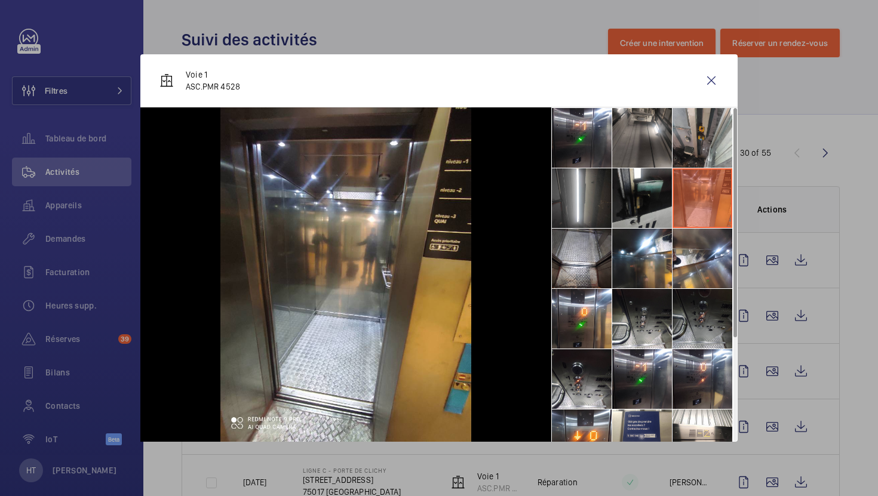
click at [690, 329] on li at bounding box center [702, 319] width 60 height 60
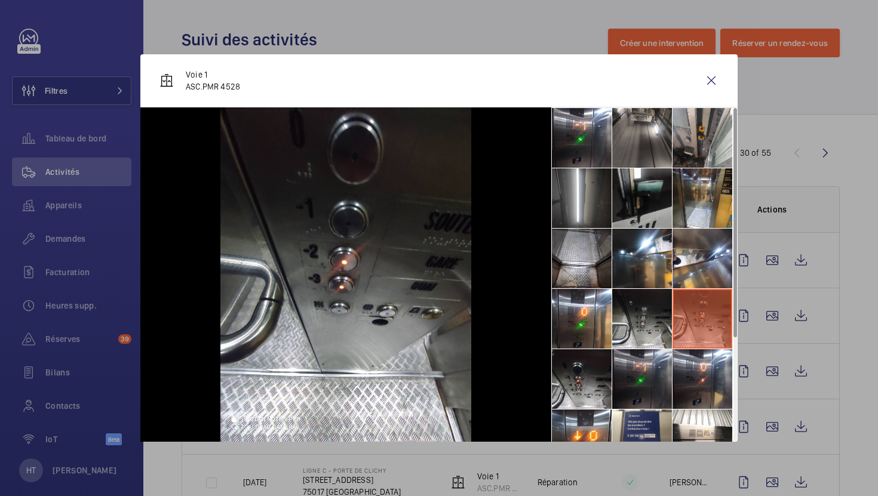
click at [660, 387] on li at bounding box center [642, 379] width 60 height 60
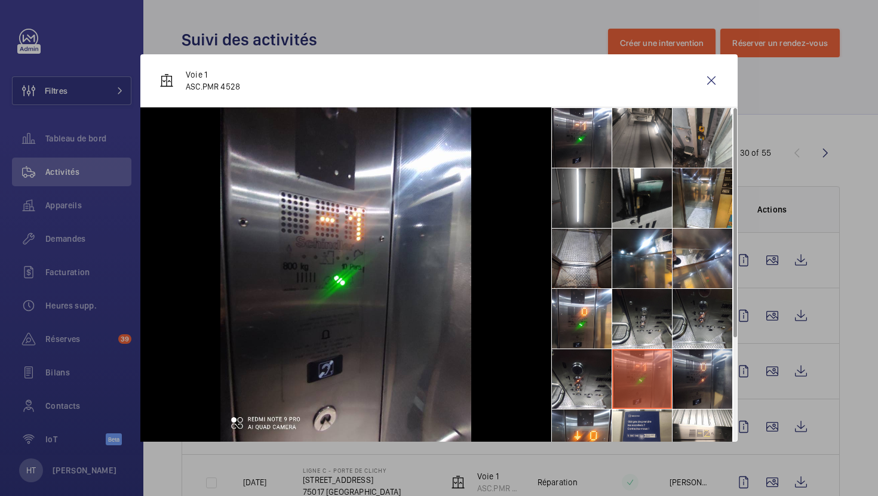
click at [694, 385] on li at bounding box center [702, 379] width 60 height 60
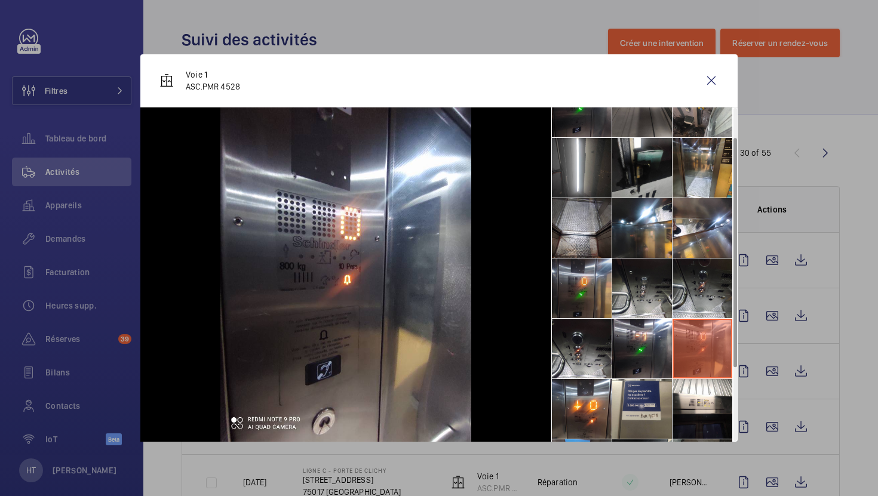
scroll to position [60, 0]
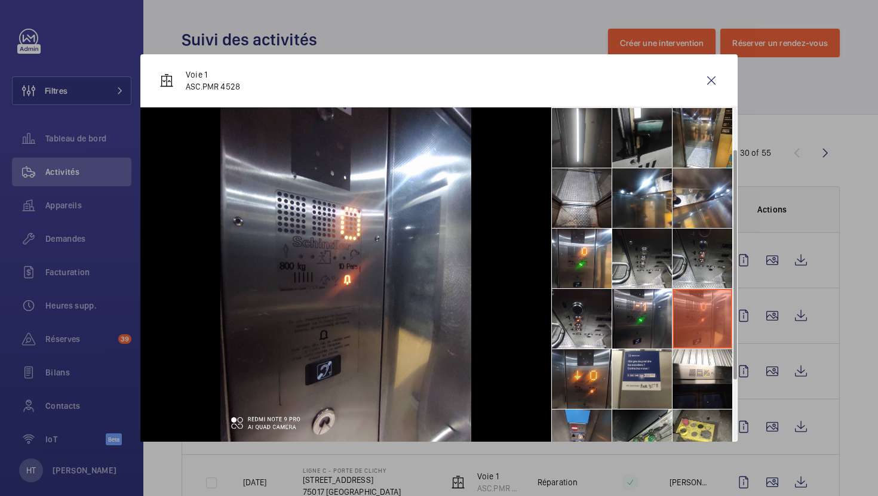
click at [586, 396] on li at bounding box center [582, 379] width 60 height 60
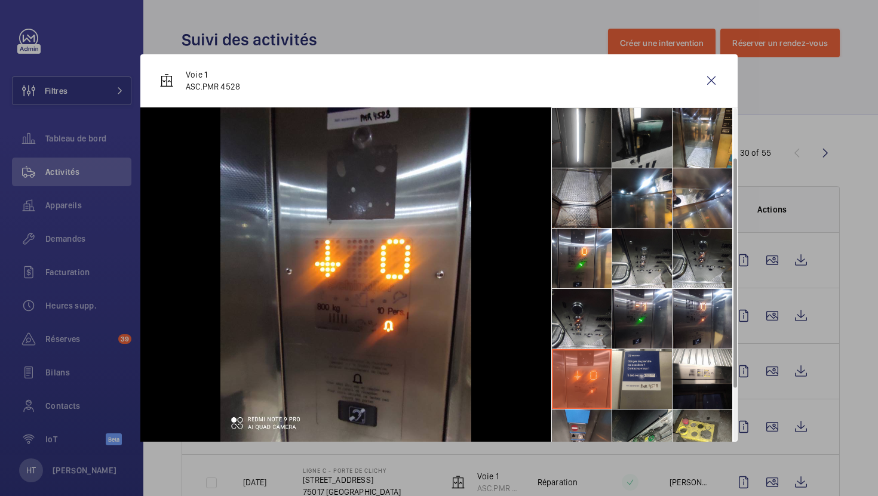
scroll to position [149, 0]
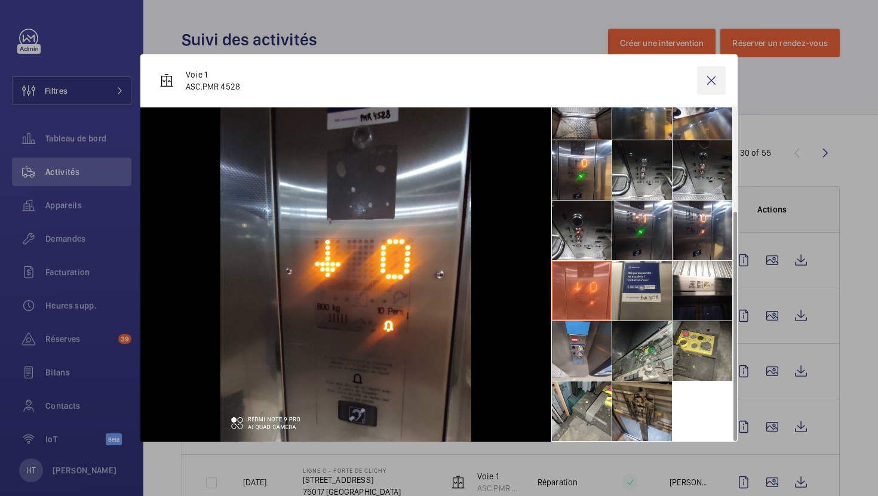
click at [710, 82] on wm-front-icon-button at bounding box center [711, 80] width 29 height 29
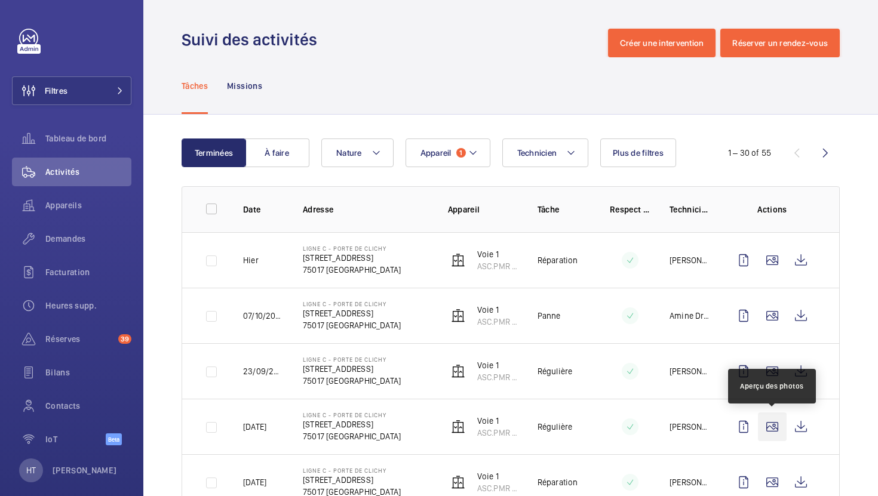
click at [775, 420] on wm-front-icon-button at bounding box center [772, 427] width 29 height 29
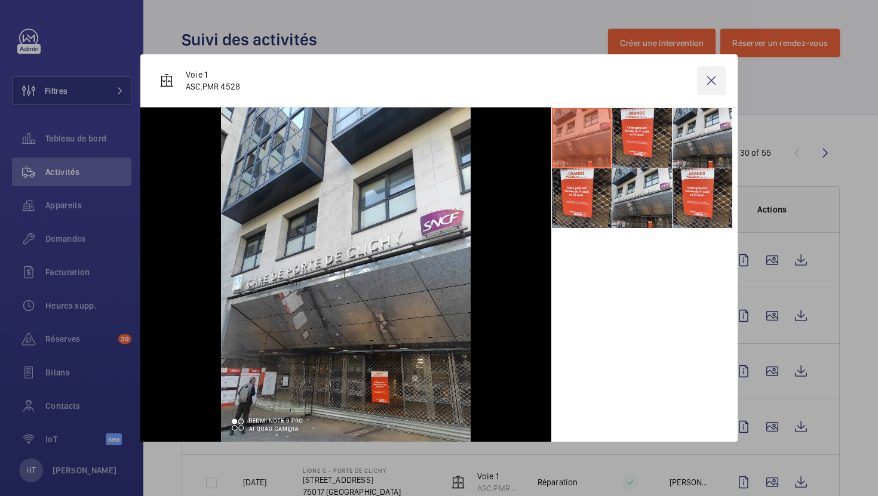
click at [713, 82] on wm-front-icon-button at bounding box center [711, 80] width 29 height 29
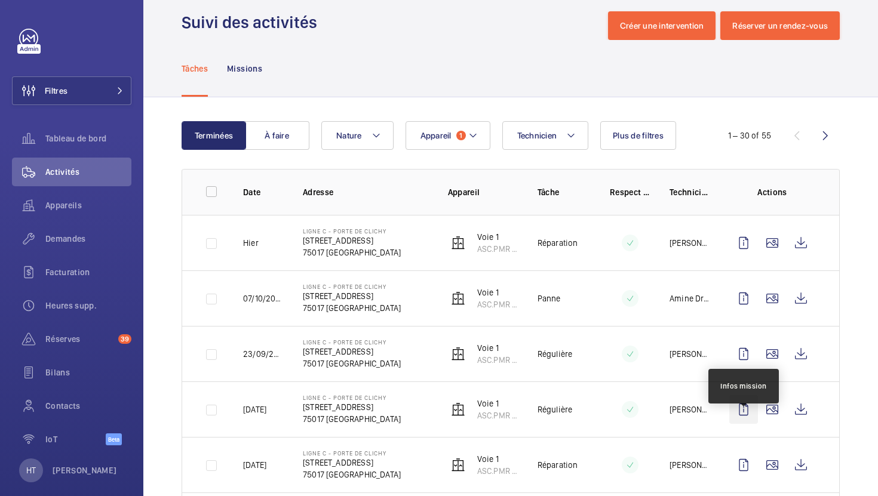
scroll to position [21, 0]
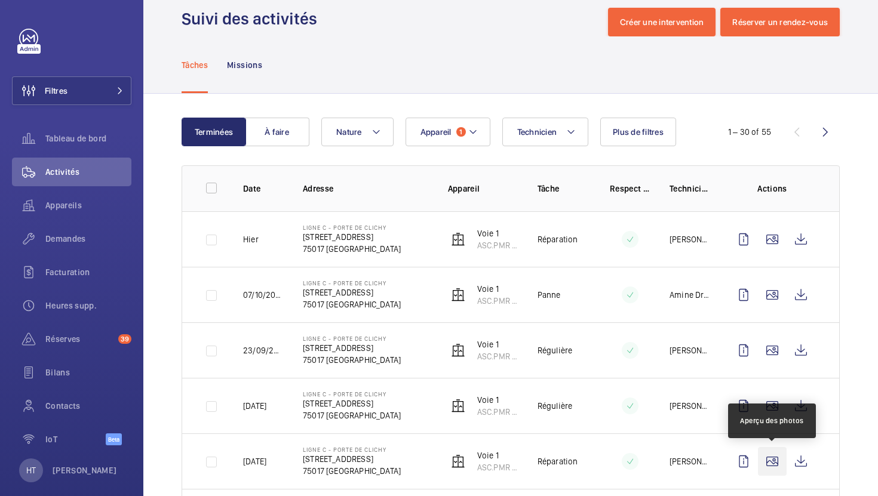
click at [769, 457] on wm-front-icon-button at bounding box center [772, 461] width 29 height 29
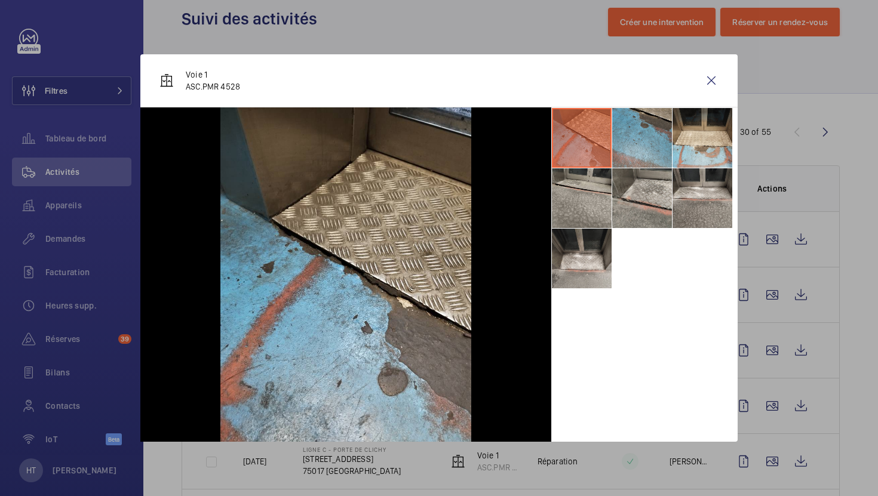
click at [761, 264] on div at bounding box center [439, 248] width 878 height 496
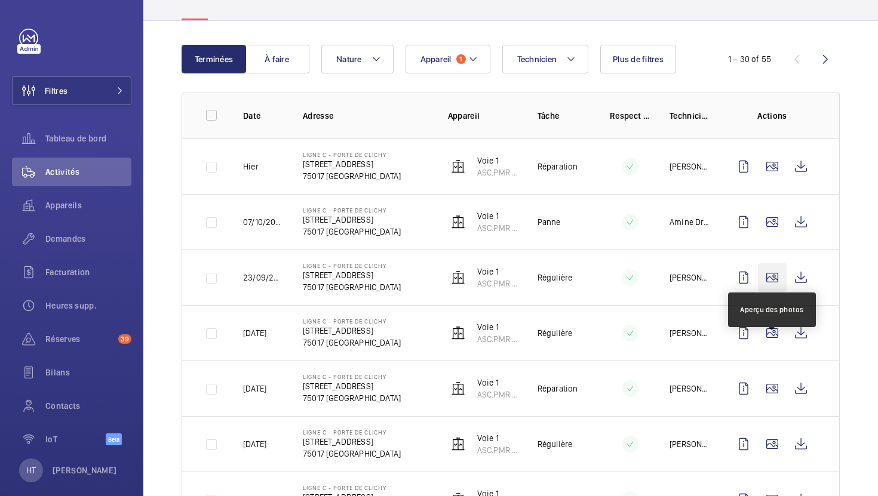
scroll to position [93, 0]
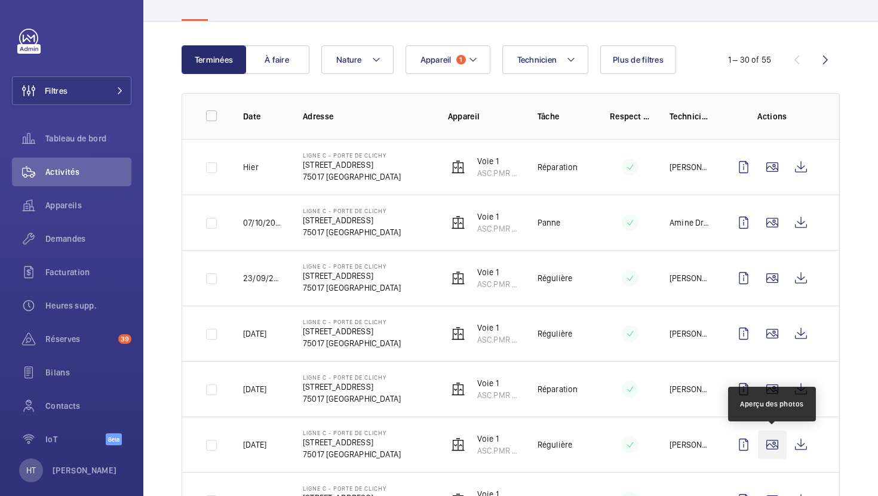
click at [761, 435] on wm-front-icon-button at bounding box center [772, 444] width 29 height 29
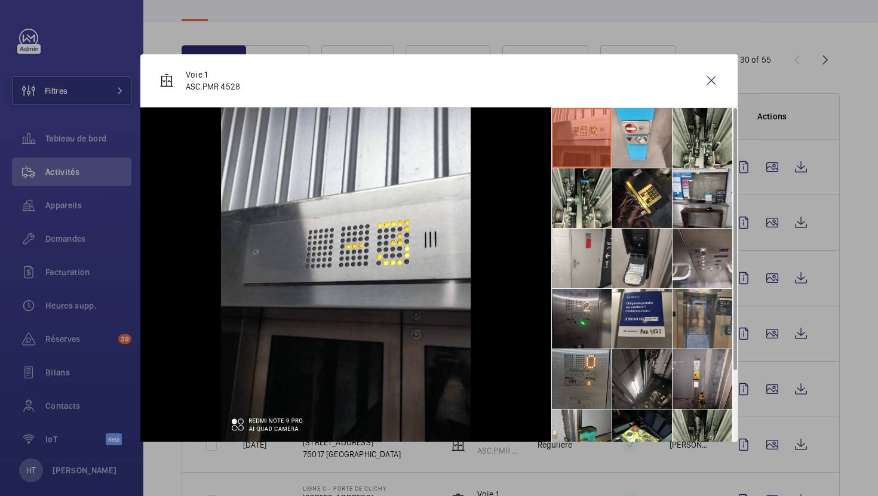
click at [590, 315] on li at bounding box center [582, 319] width 60 height 60
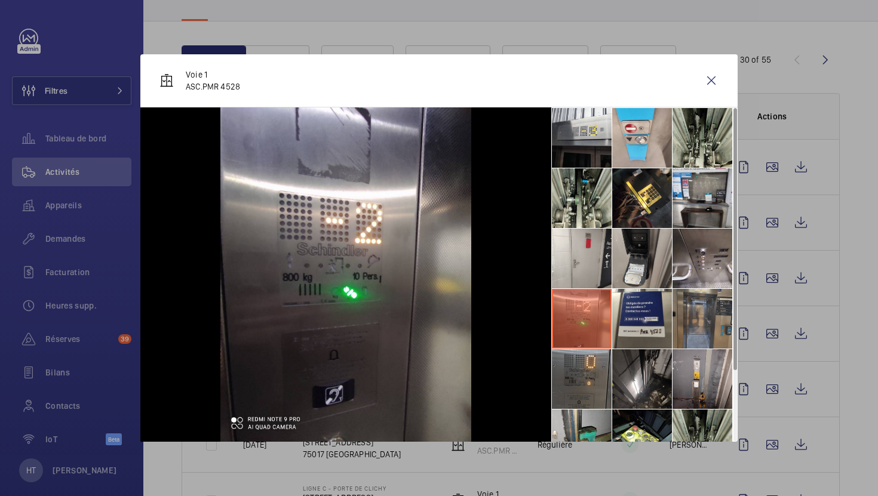
click at [591, 377] on li at bounding box center [582, 379] width 60 height 60
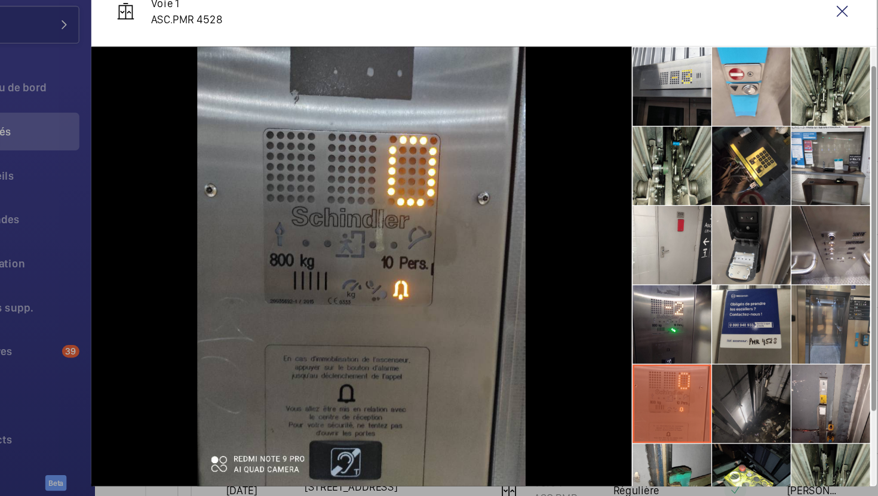
scroll to position [88, 0]
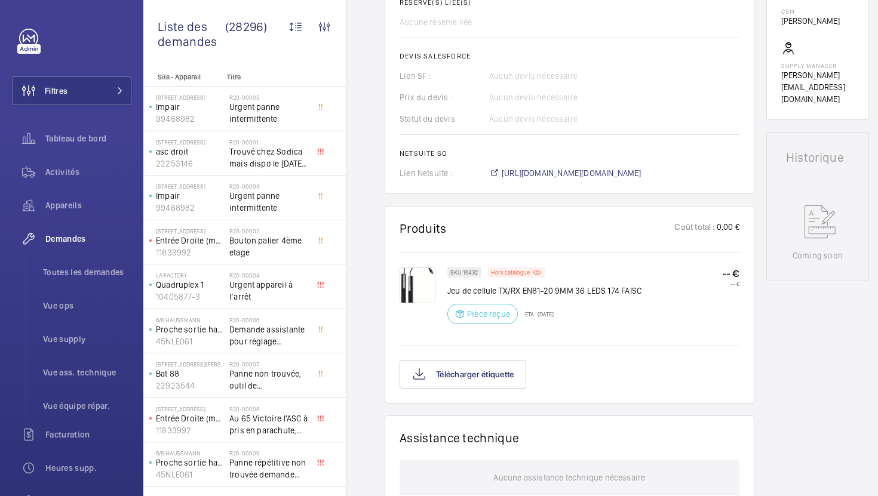
scroll to position [462, 0]
click at [559, 171] on span "[URL][DOMAIN_NAME][DOMAIN_NAME]" at bounding box center [571, 171] width 140 height 12
